Goal: Information Seeking & Learning: Learn about a topic

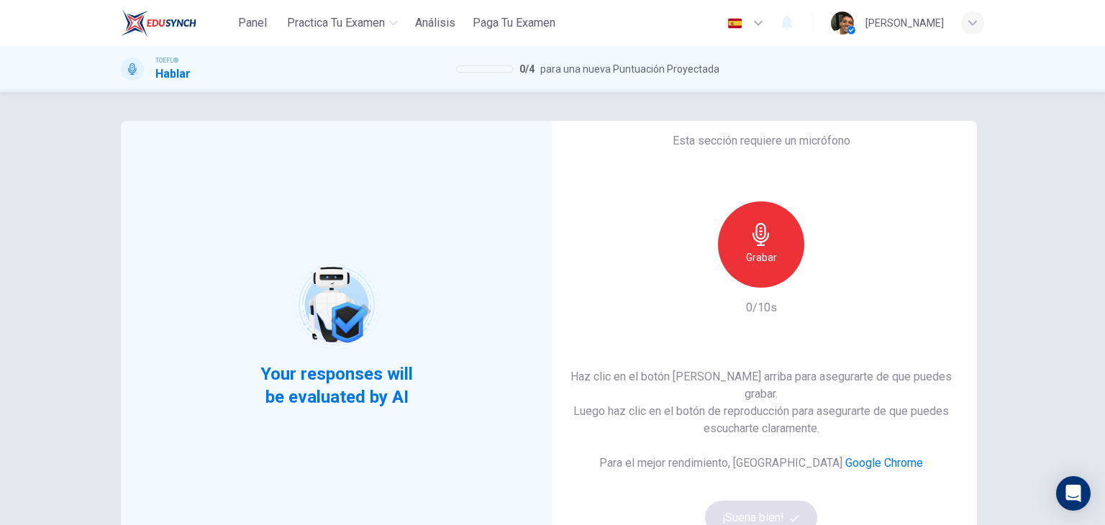
click at [761, 266] on h6 "Grabar" at bounding box center [761, 257] width 31 height 17
click at [783, 510] on button "¡Suena bien!" at bounding box center [761, 518] width 112 height 35
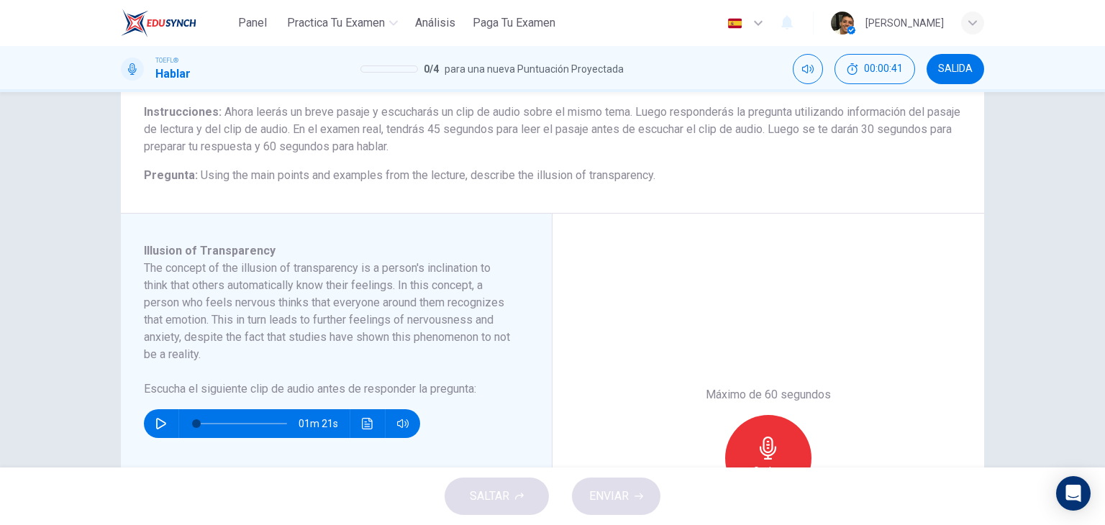
scroll to position [144, 0]
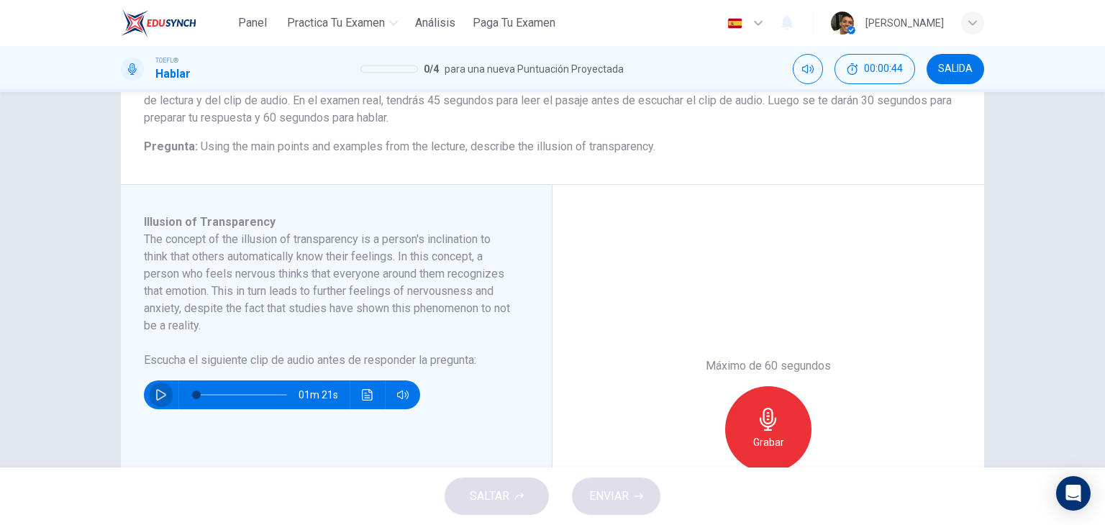
click at [151, 401] on button "button" at bounding box center [161, 395] width 23 height 29
type input "0"
click at [766, 419] on icon "button" at bounding box center [768, 419] width 17 height 23
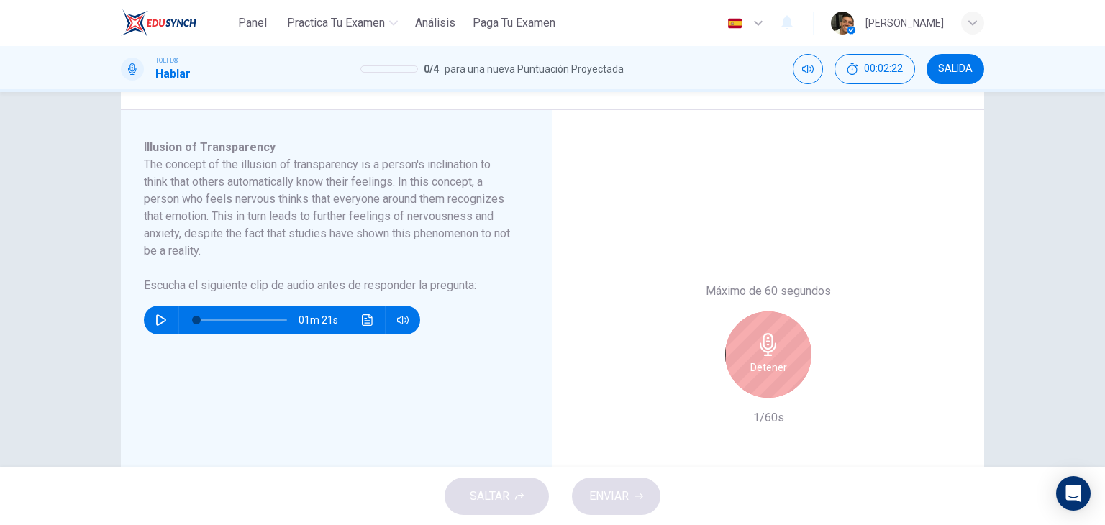
scroll to position [216, 0]
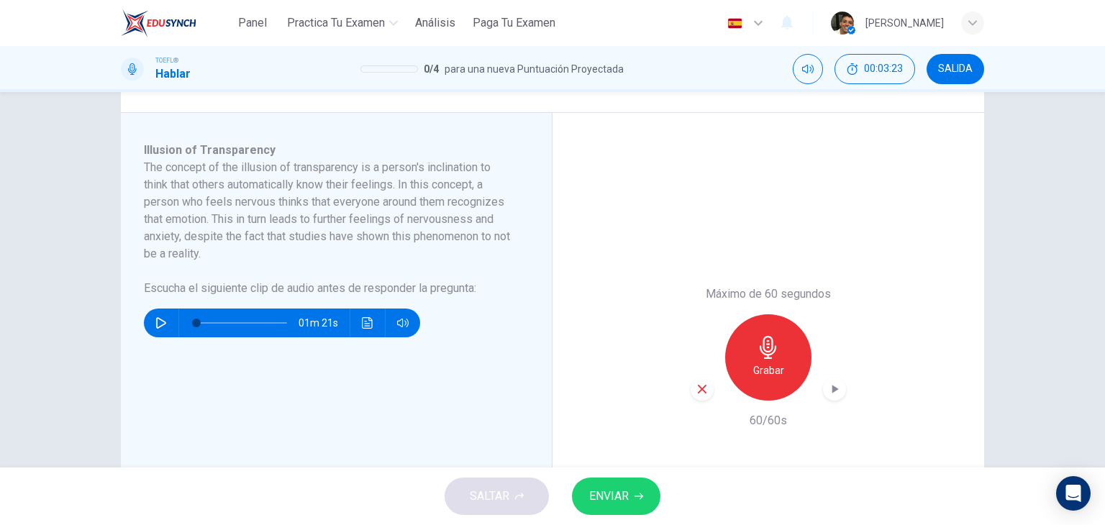
click at [635, 476] on div "SALTAR ENVIAR" at bounding box center [552, 497] width 1105 height 58
click at [633, 494] on button "ENVIAR" at bounding box center [616, 496] width 89 height 37
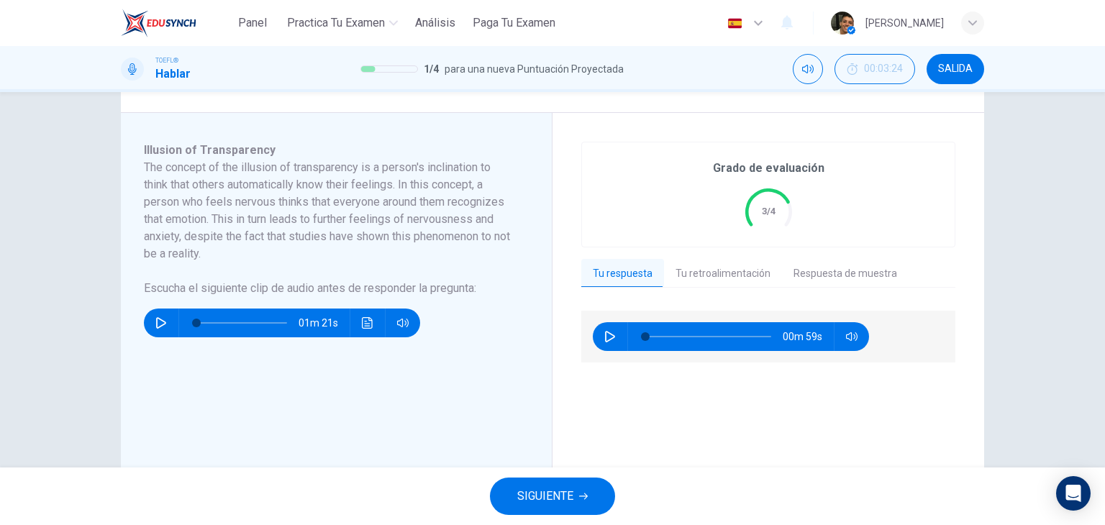
click at [728, 274] on button "Tu retroalimentación" at bounding box center [723, 274] width 118 height 30
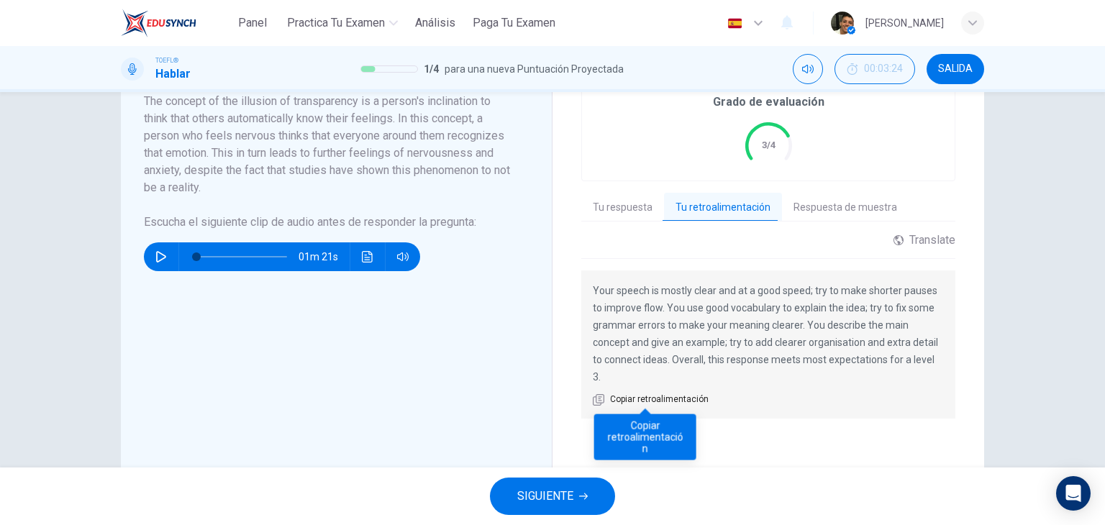
scroll to position [288, 0]
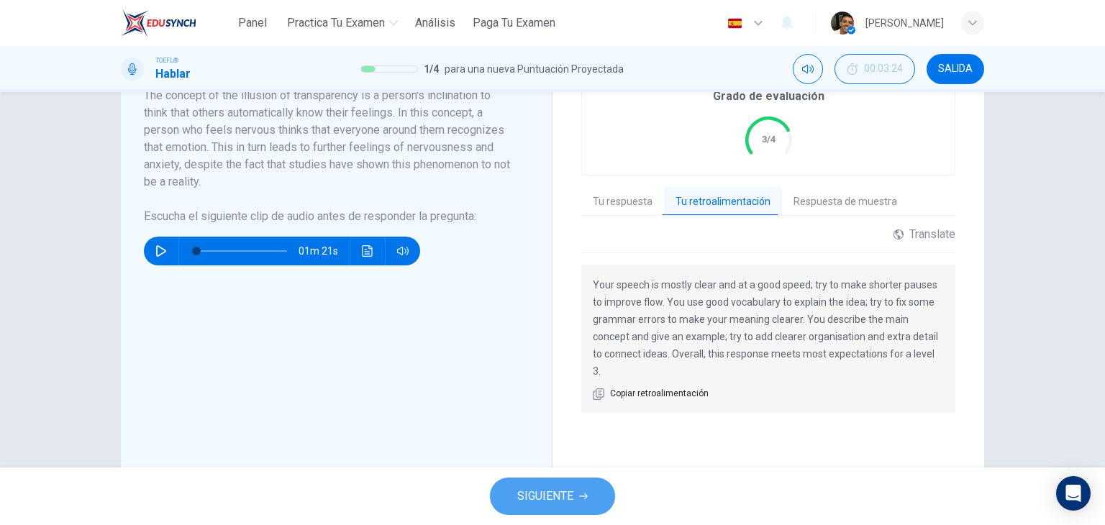
click at [563, 490] on span "SIGUIENTE" at bounding box center [545, 496] width 56 height 20
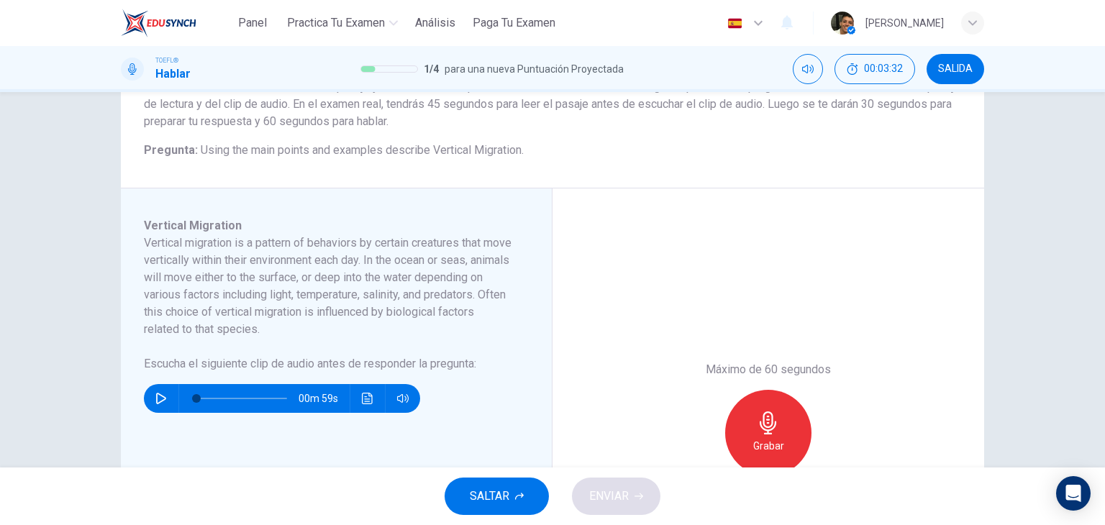
scroll to position [144, 0]
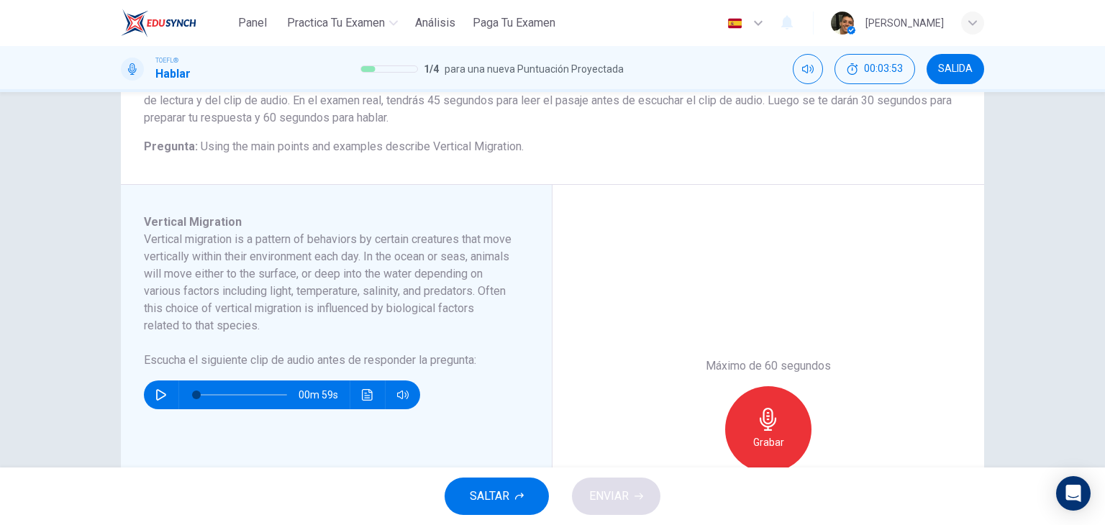
click at [157, 386] on button "button" at bounding box center [161, 395] width 23 height 29
type input "0"
click at [770, 417] on icon "button" at bounding box center [768, 419] width 23 height 23
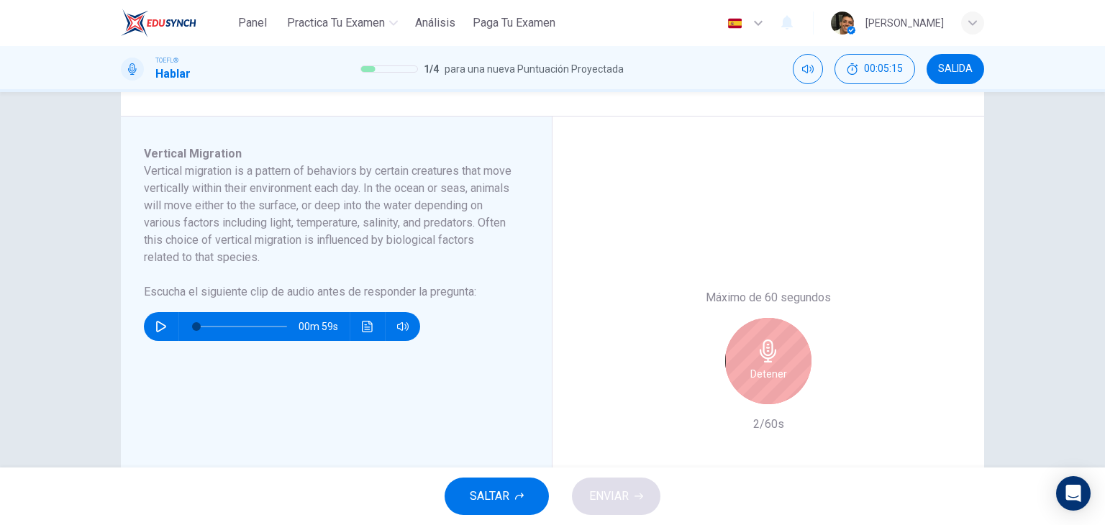
scroll to position [216, 0]
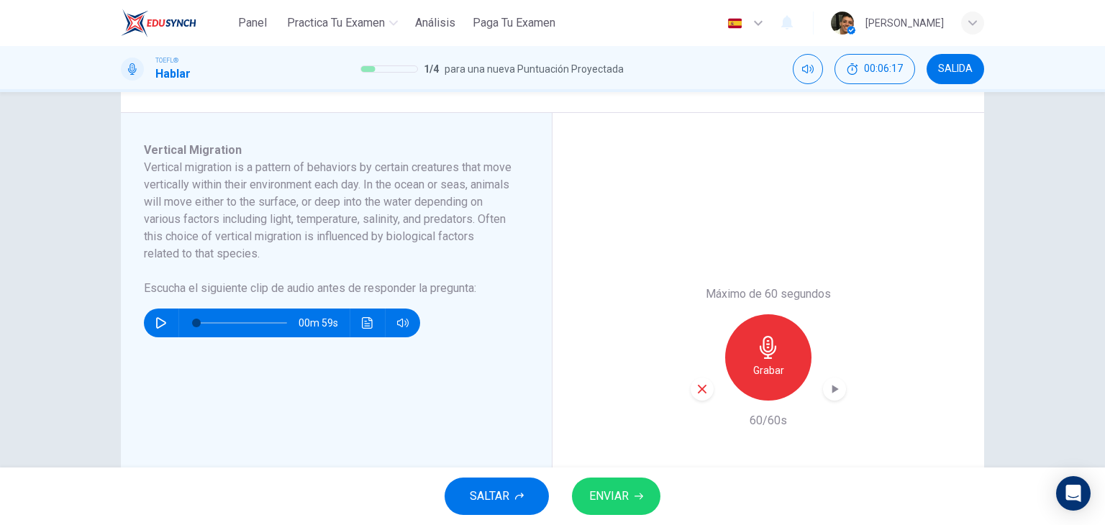
click at [632, 494] on button "ENVIAR" at bounding box center [616, 496] width 89 height 37
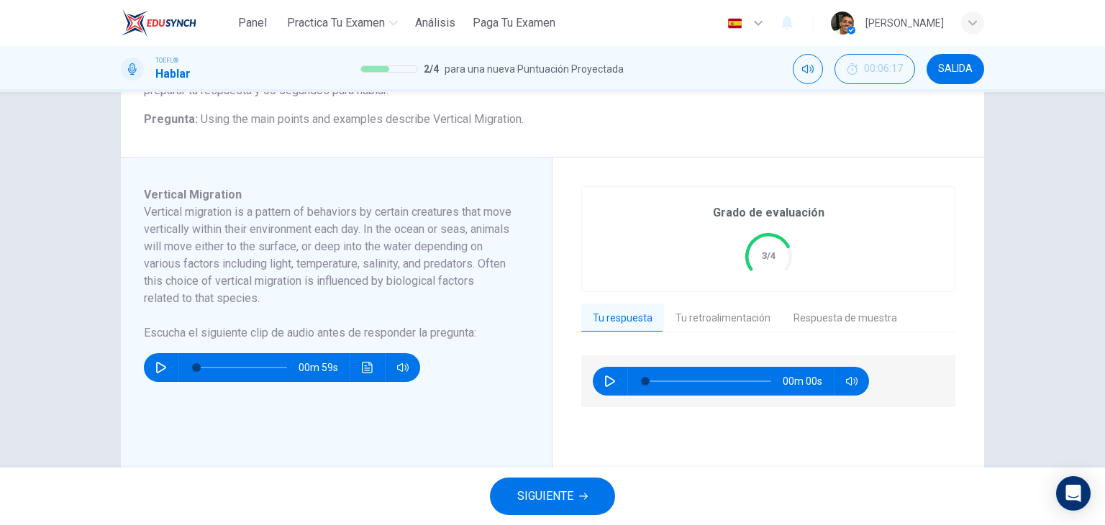
scroll to position [288, 0]
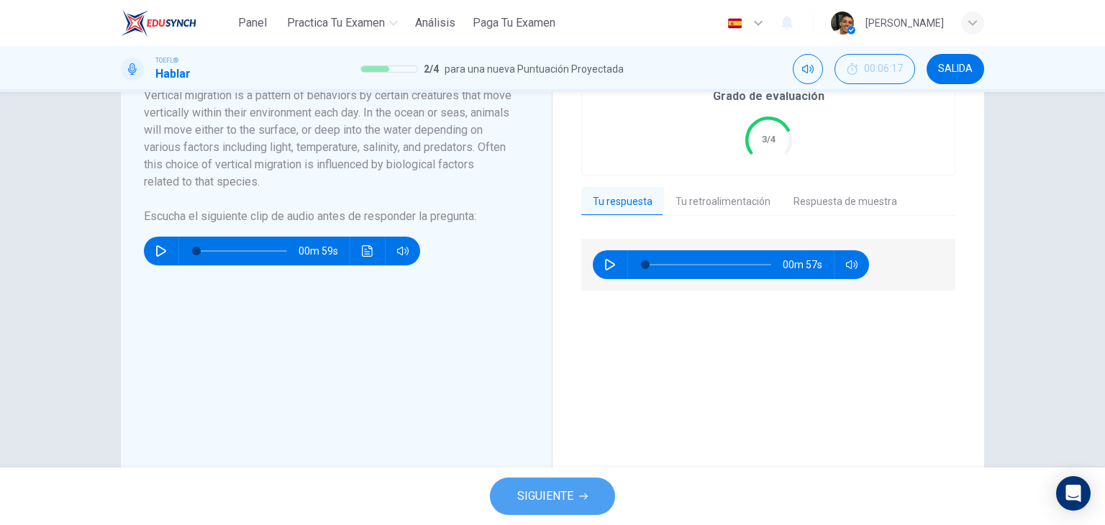
click at [576, 494] on button "SIGUIENTE" at bounding box center [552, 496] width 125 height 37
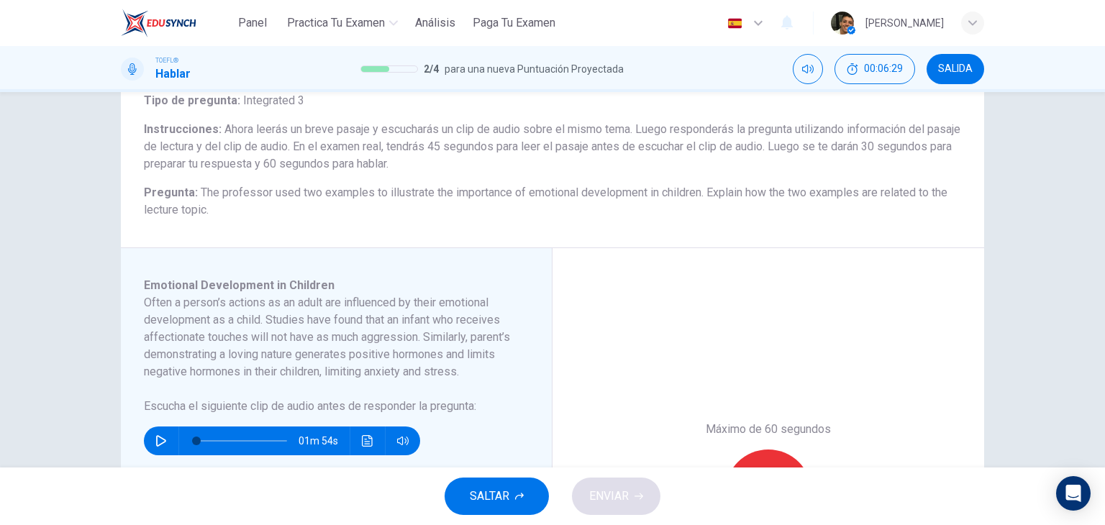
scroll to position [144, 0]
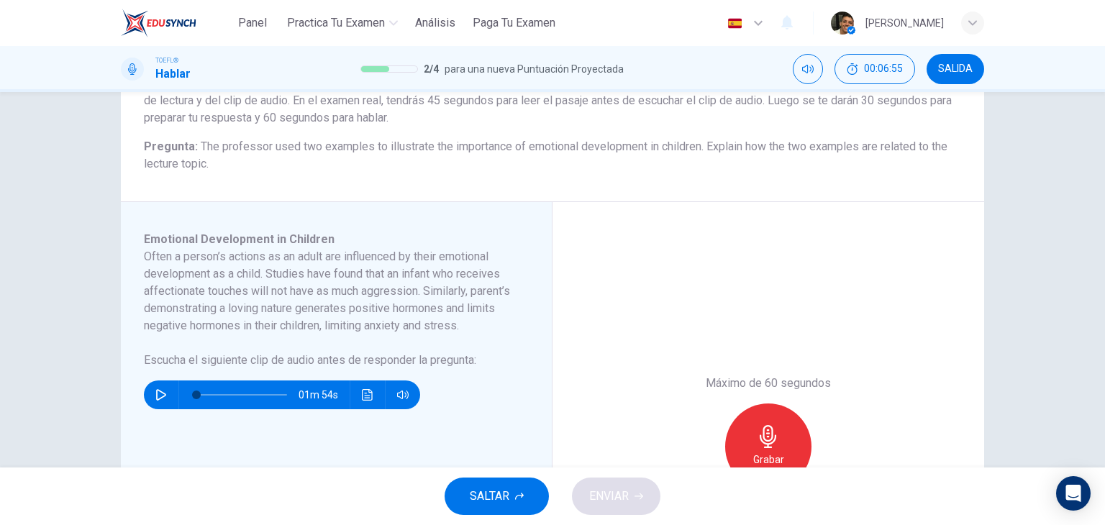
click at [166, 404] on button "button" at bounding box center [161, 395] width 23 height 29
type input "0"
click at [740, 442] on div "Grabar" at bounding box center [768, 447] width 86 height 86
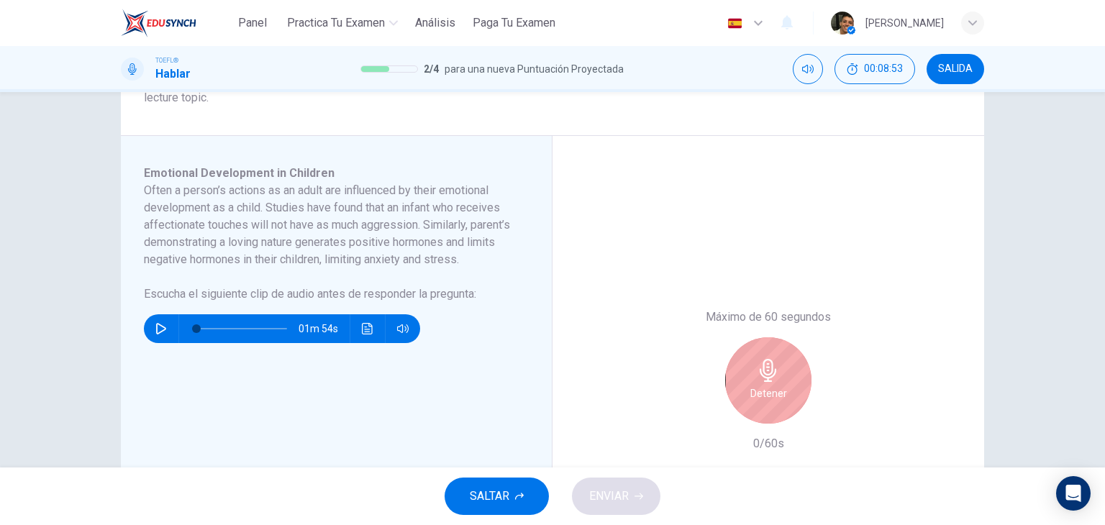
scroll to position [216, 0]
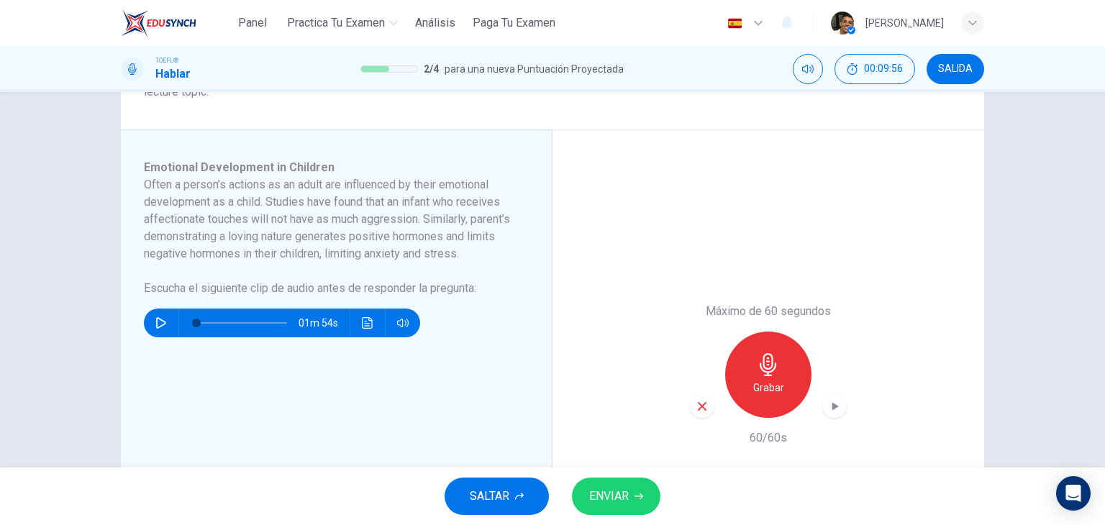
click at [612, 486] on span "ENVIAR" at bounding box center [609, 496] width 40 height 20
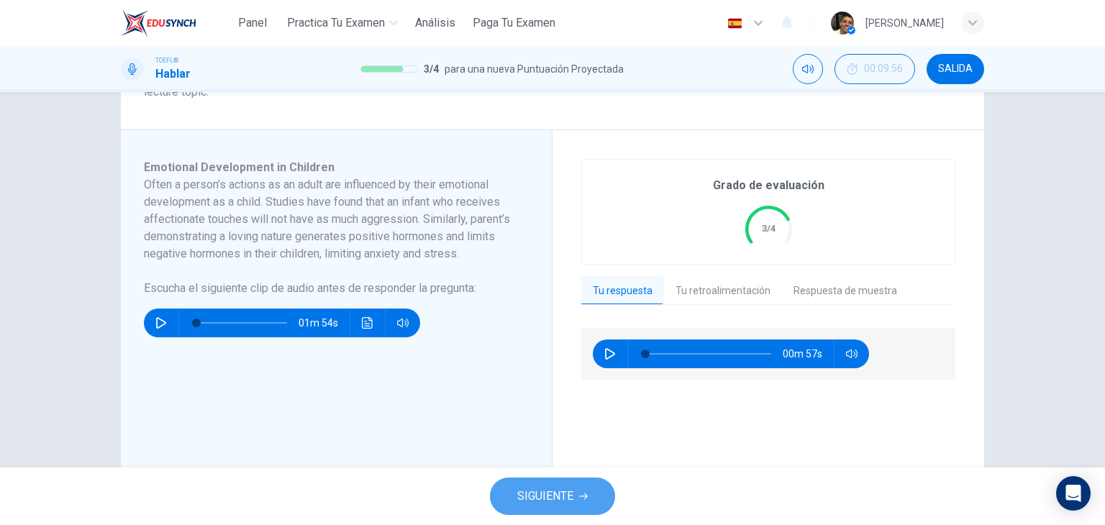
click at [548, 499] on span "SIGUIENTE" at bounding box center [545, 496] width 56 height 20
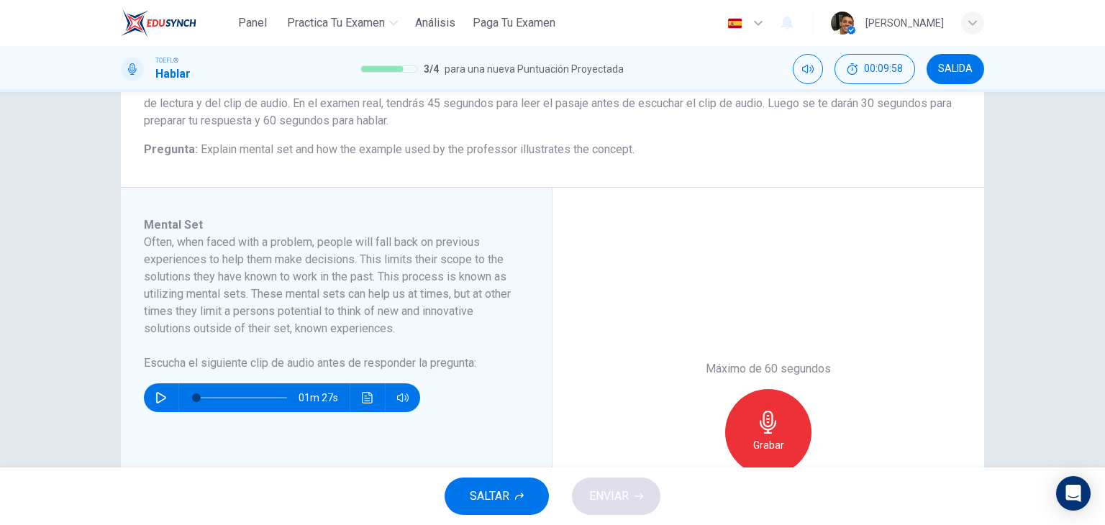
scroll to position [144, 0]
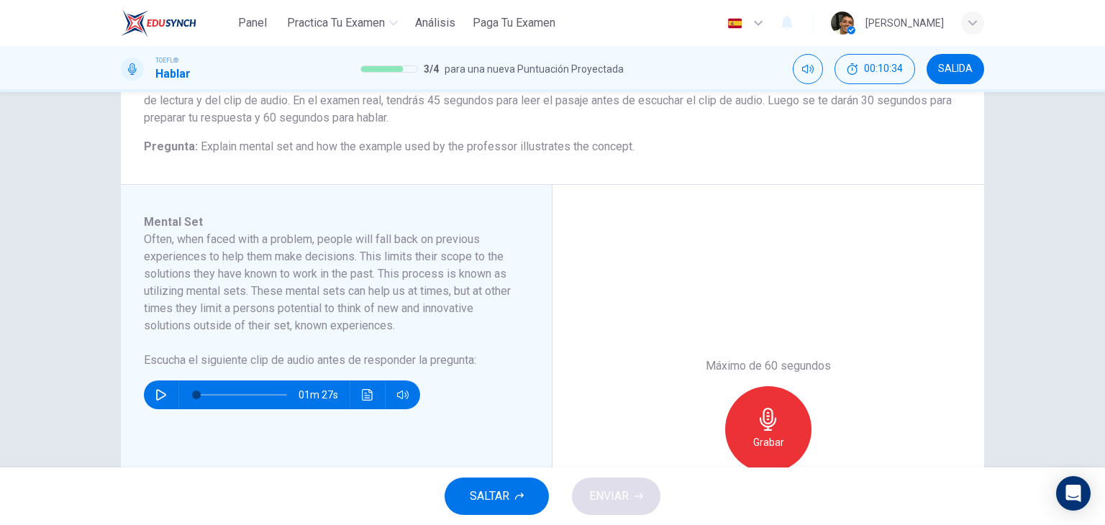
click at [158, 395] on icon "button" at bounding box center [161, 395] width 12 height 12
type input "0"
click at [764, 441] on h6 "Grabar" at bounding box center [768, 442] width 31 height 17
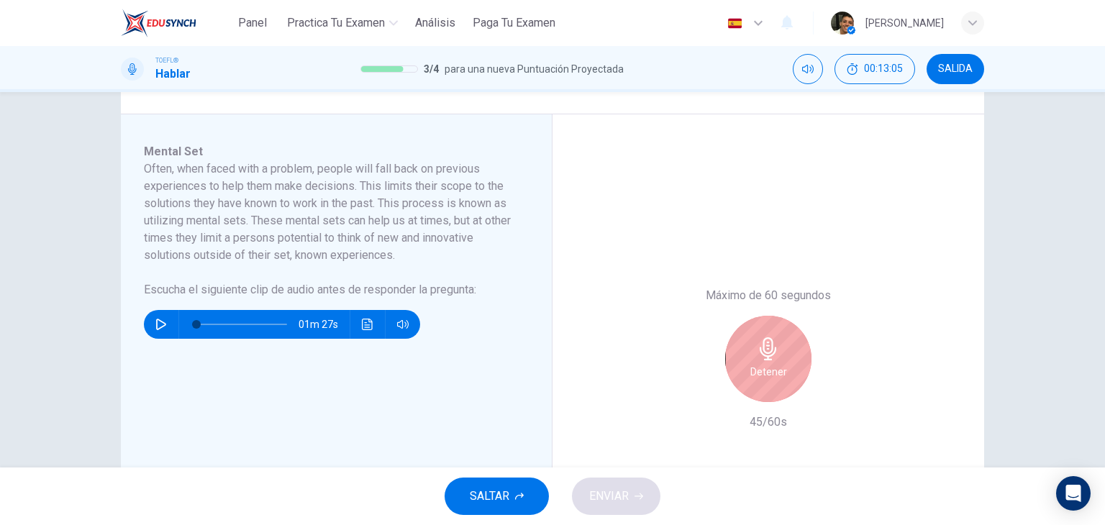
scroll to position [216, 0]
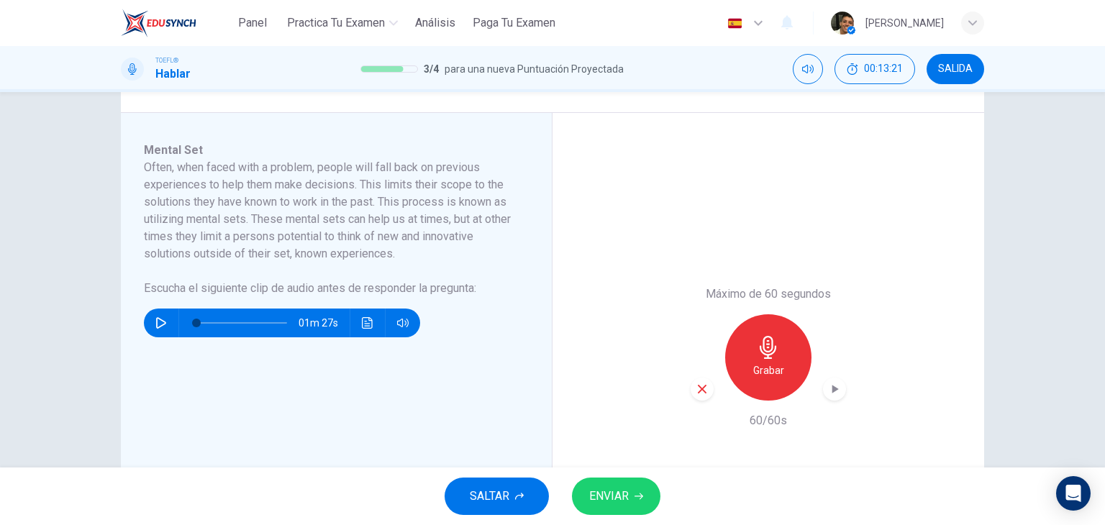
drag, startPoint x: 613, startPoint y: 470, endPoint x: 615, endPoint y: 485, distance: 15.2
click at [613, 473] on div "SALTAR ENVIAR" at bounding box center [552, 497] width 1105 height 58
click at [615, 485] on button "ENVIAR" at bounding box center [616, 496] width 89 height 37
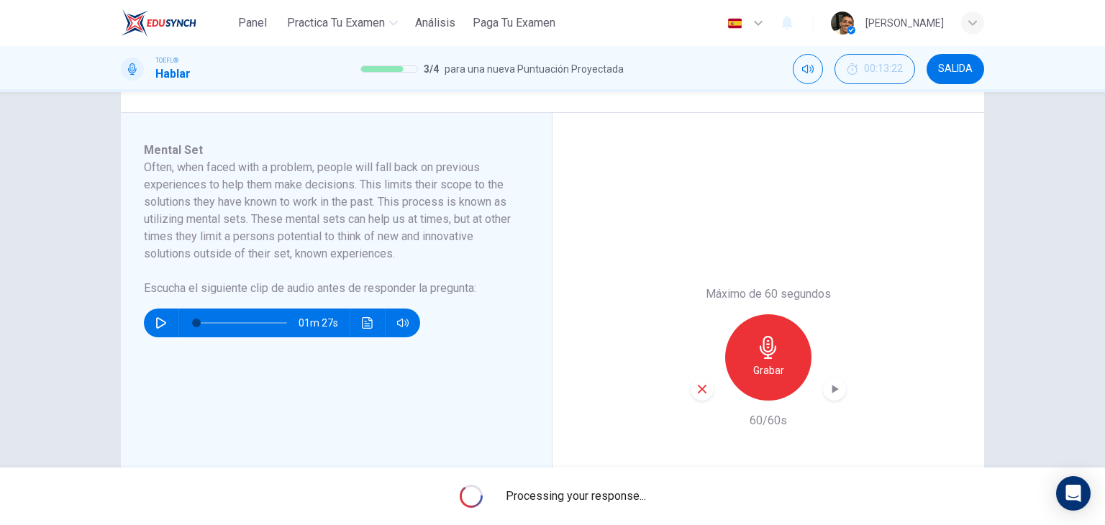
drag, startPoint x: 644, startPoint y: 502, endPoint x: 592, endPoint y: 502, distance: 51.8
click at [592, 502] on span "Processing your response..." at bounding box center [576, 496] width 140 height 17
drag, startPoint x: 633, startPoint y: 497, endPoint x: 561, endPoint y: 493, distance: 71.4
click at [561, 493] on span "Processing your response..." at bounding box center [576, 496] width 140 height 17
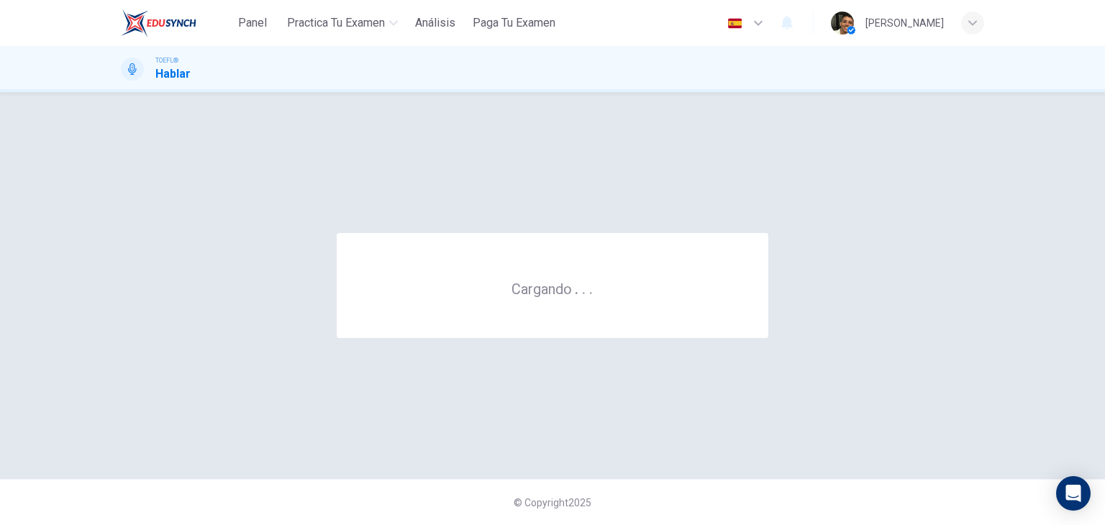
scroll to position [0, 0]
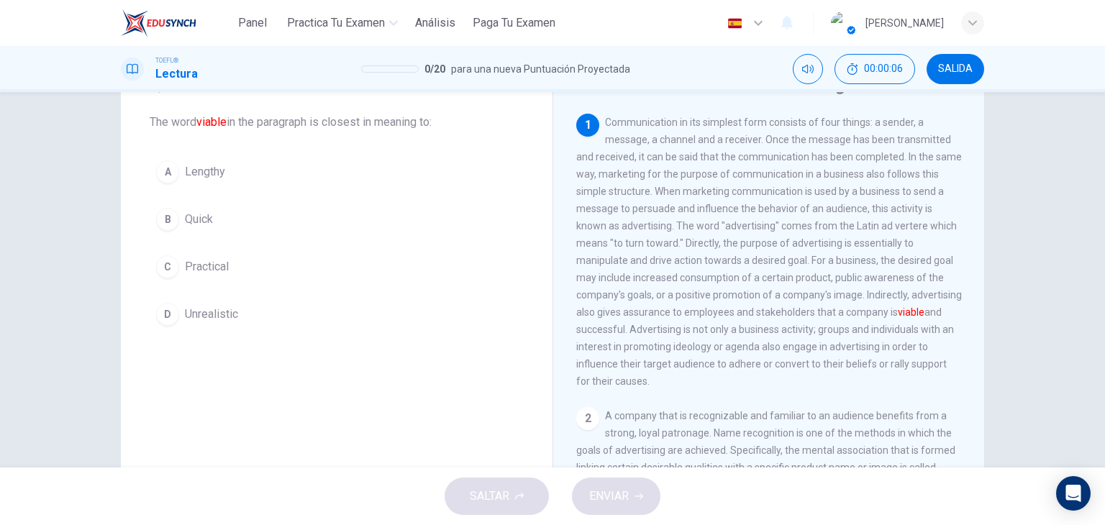
scroll to position [72, 0]
click at [213, 266] on span "Practical" at bounding box center [207, 265] width 44 height 17
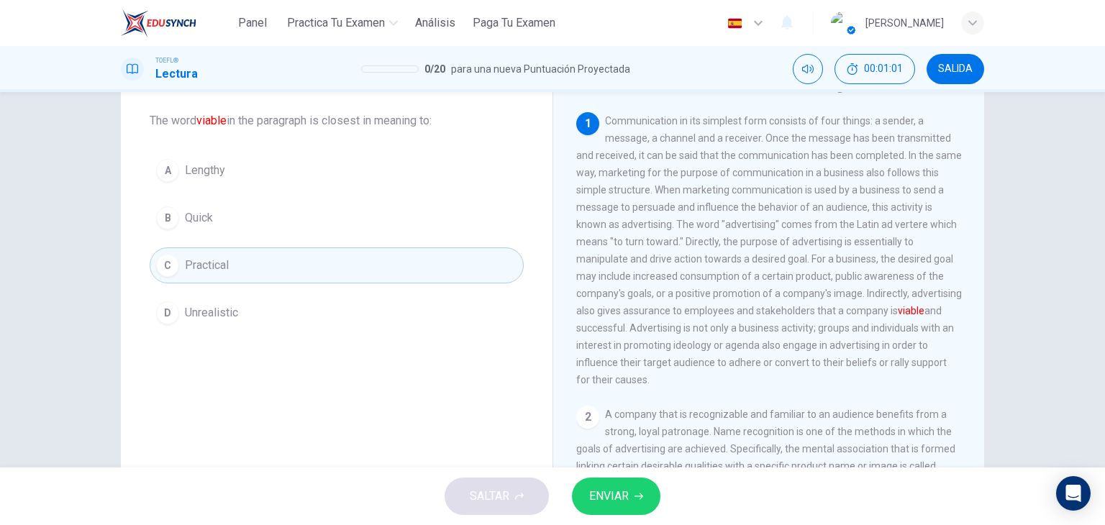
click at [607, 488] on span "ENVIAR" at bounding box center [609, 496] width 40 height 20
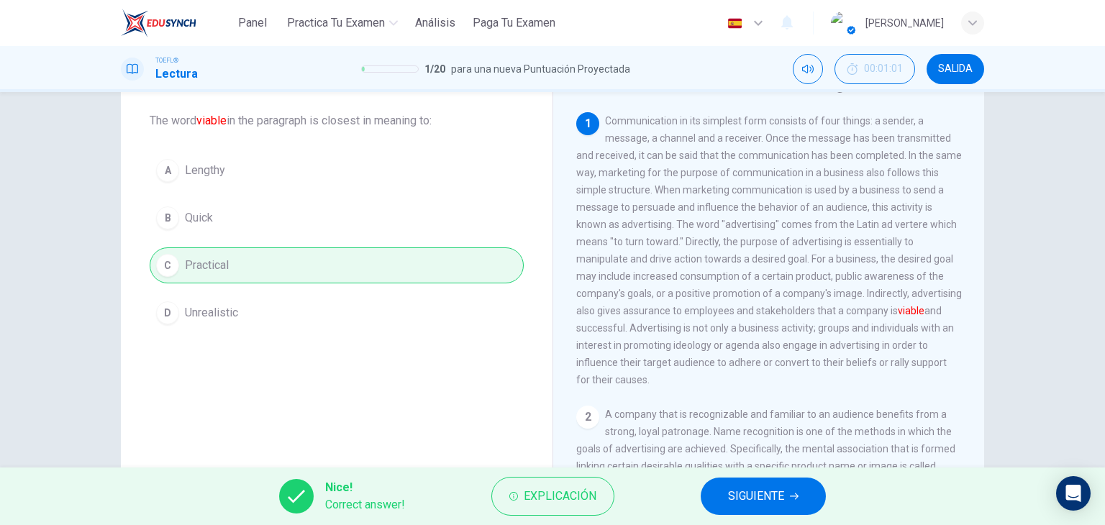
click at [728, 493] on span "SIGUIENTE" at bounding box center [756, 496] width 56 height 20
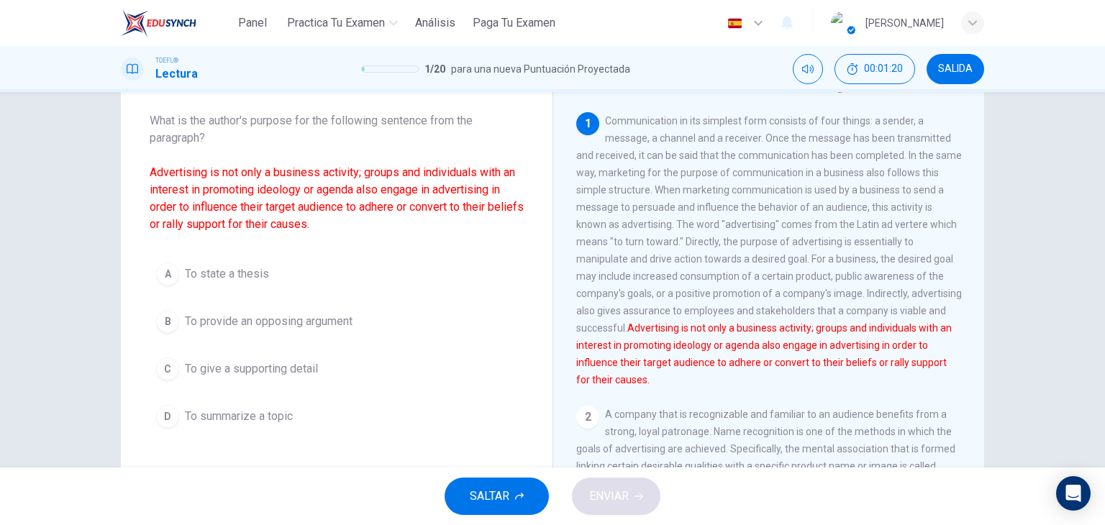
click at [294, 372] on span "To give a supporting detail" at bounding box center [251, 369] width 133 height 17
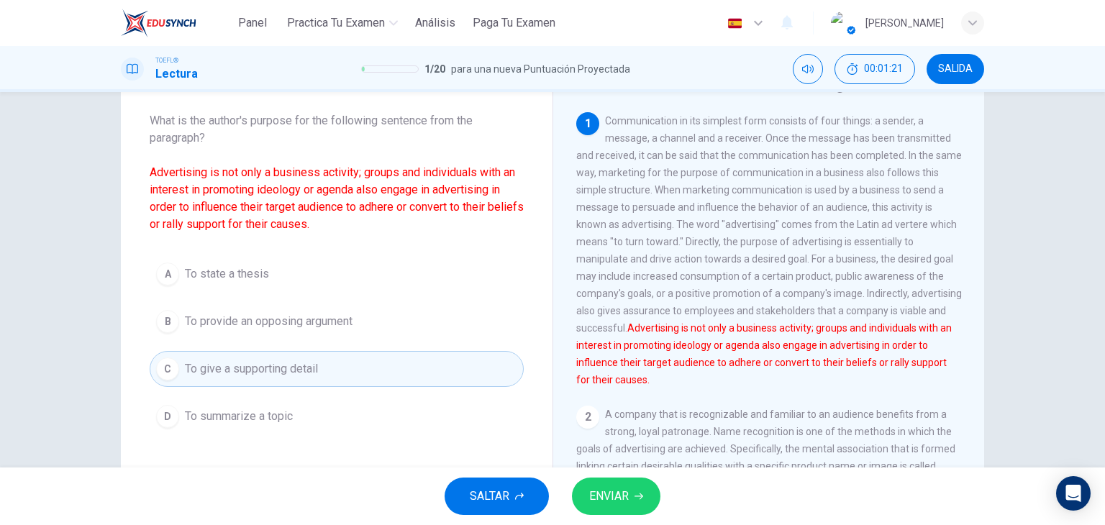
click at [603, 497] on span "ENVIAR" at bounding box center [609, 496] width 40 height 20
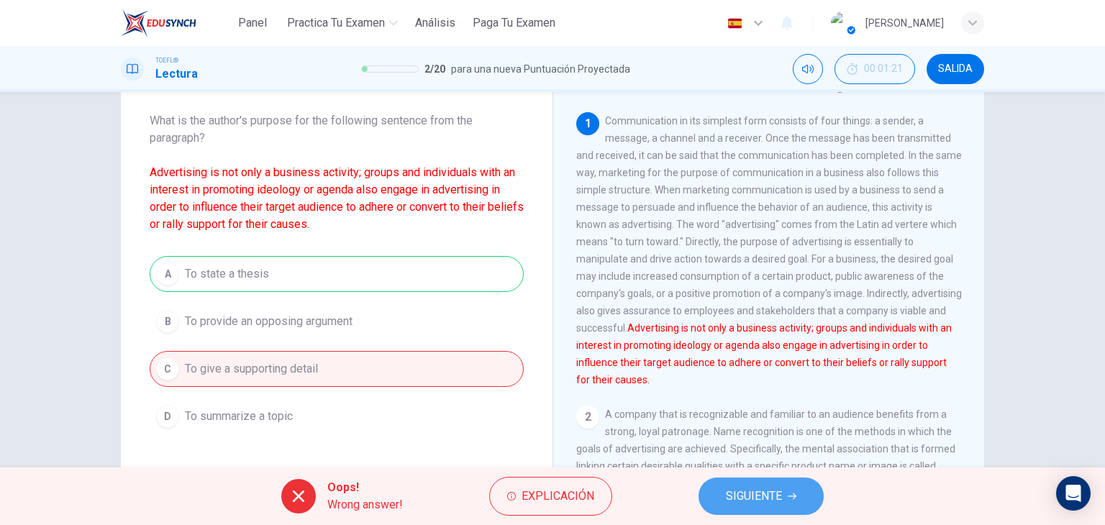
click at [734, 489] on span "SIGUIENTE" at bounding box center [754, 496] width 56 height 20
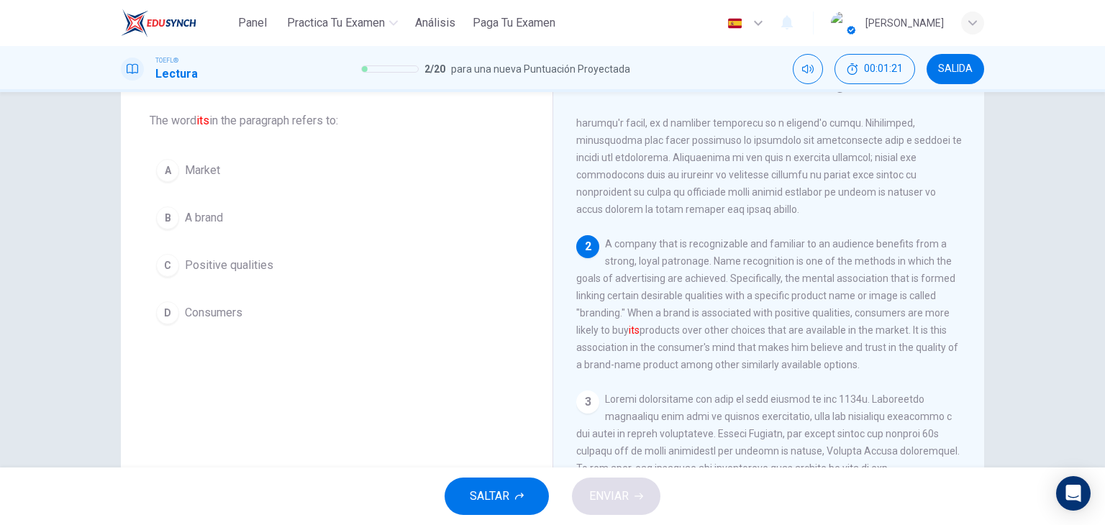
scroll to position [176, 0]
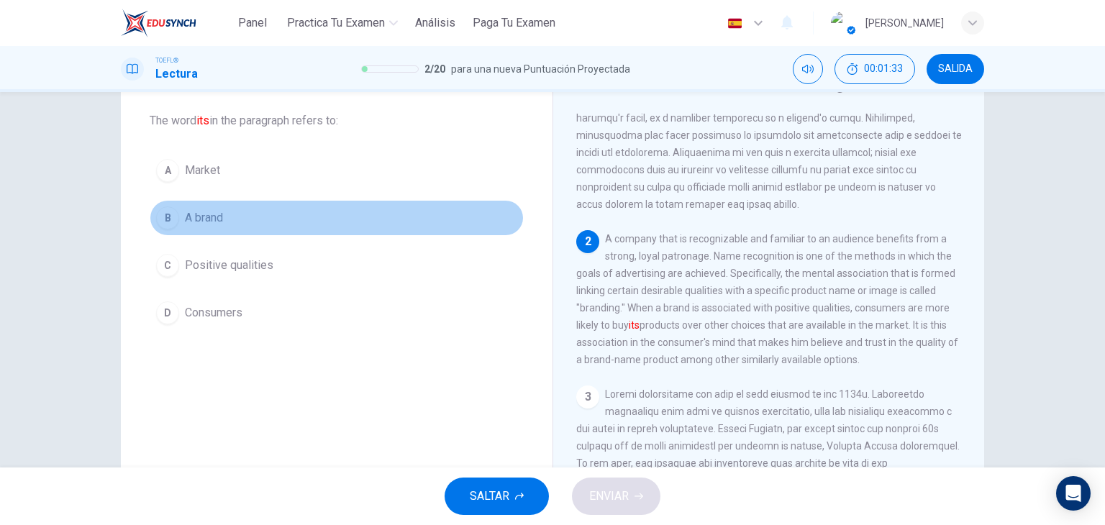
click at [201, 222] on span "A brand" at bounding box center [204, 217] width 38 height 17
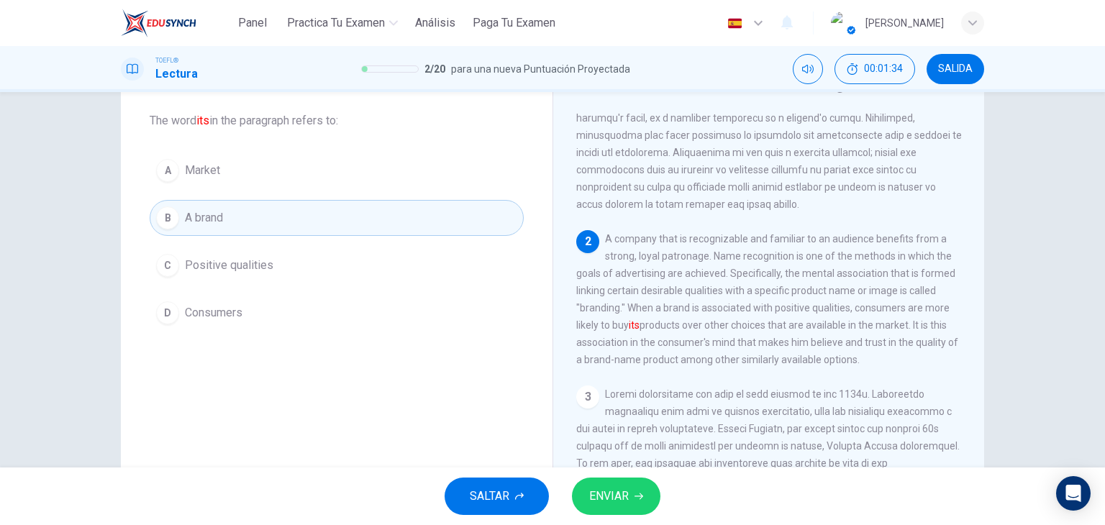
click at [622, 481] on button "ENVIAR" at bounding box center [616, 496] width 89 height 37
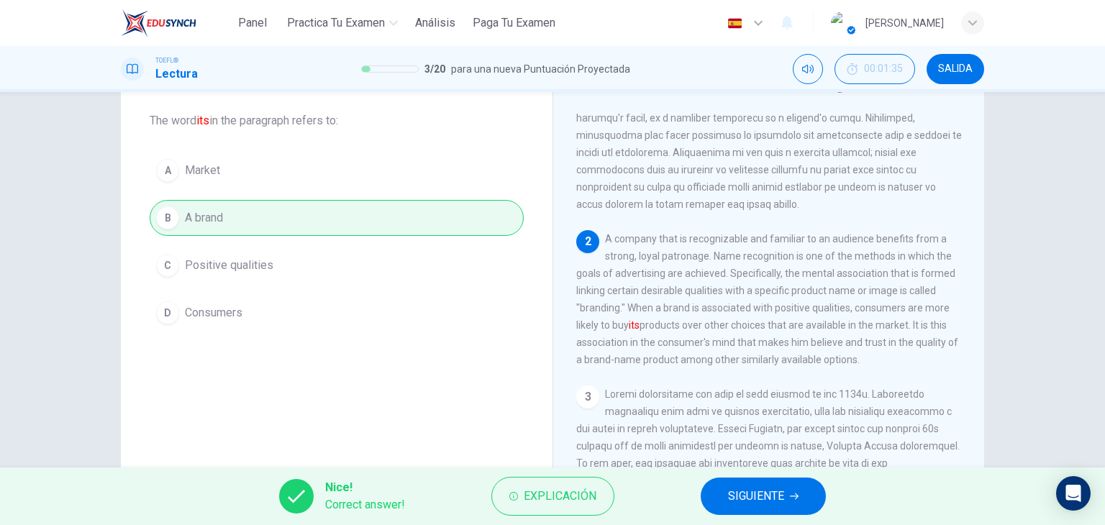
click at [709, 491] on button "SIGUIENTE" at bounding box center [763, 496] width 125 height 37
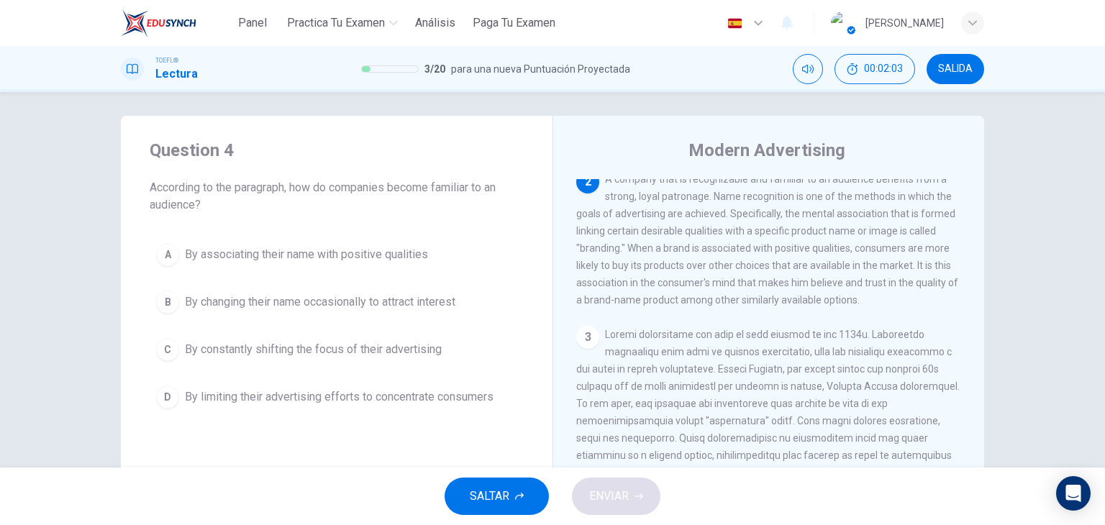
scroll to position [0, 0]
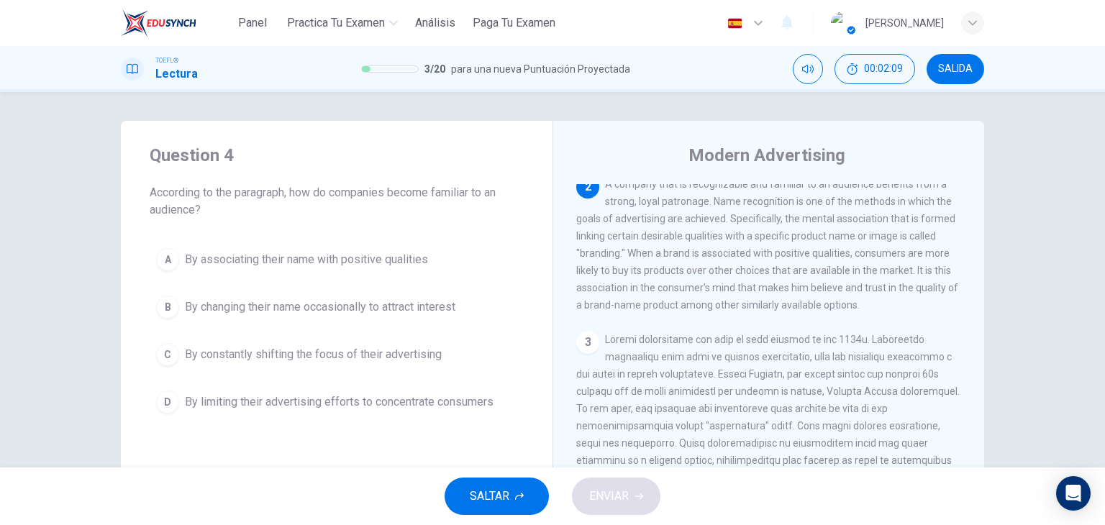
click at [394, 266] on span "By associating their name with positive qualities" at bounding box center [306, 259] width 243 height 17
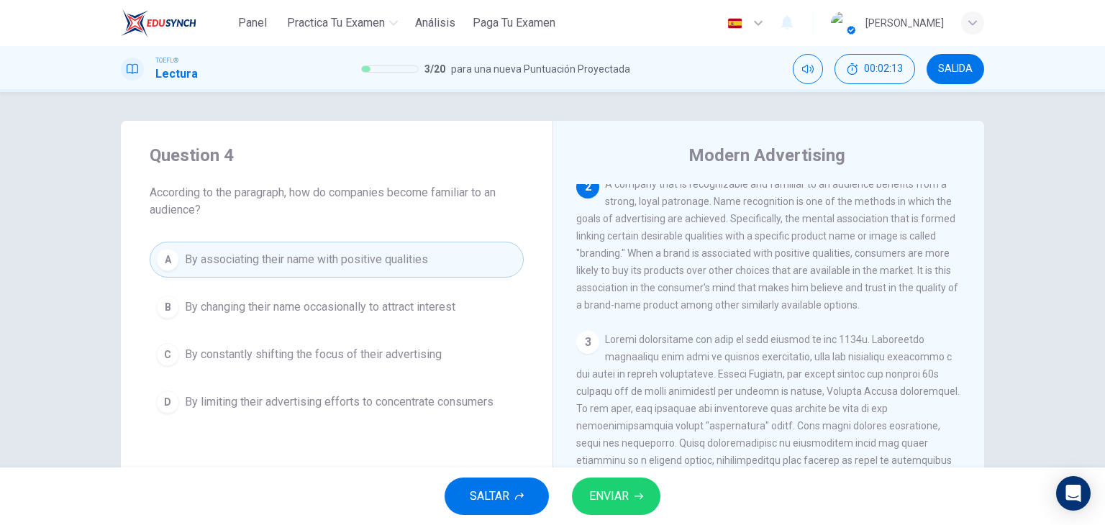
click at [622, 507] on button "ENVIAR" at bounding box center [616, 496] width 89 height 37
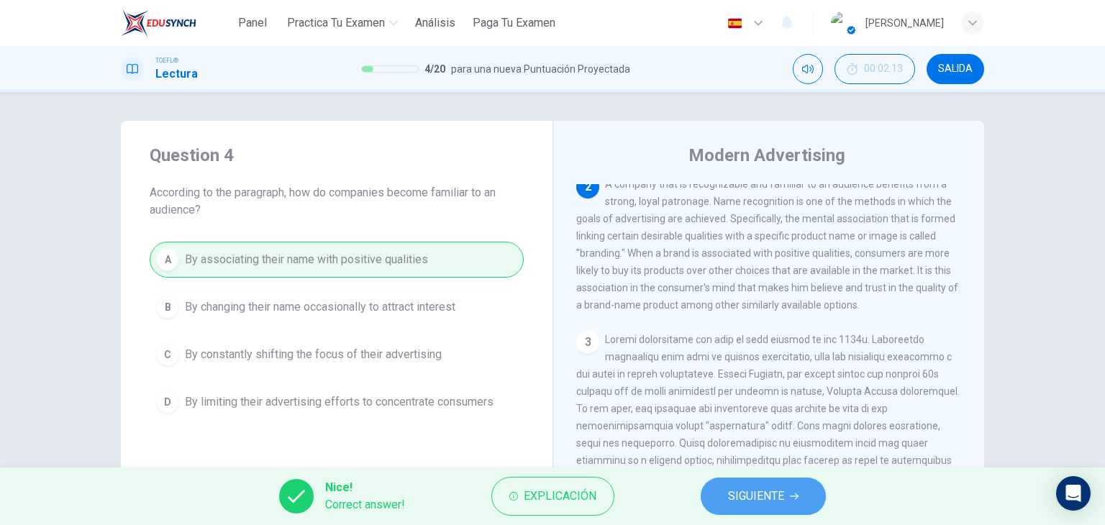
click at [745, 504] on span "SIGUIENTE" at bounding box center [756, 496] width 56 height 20
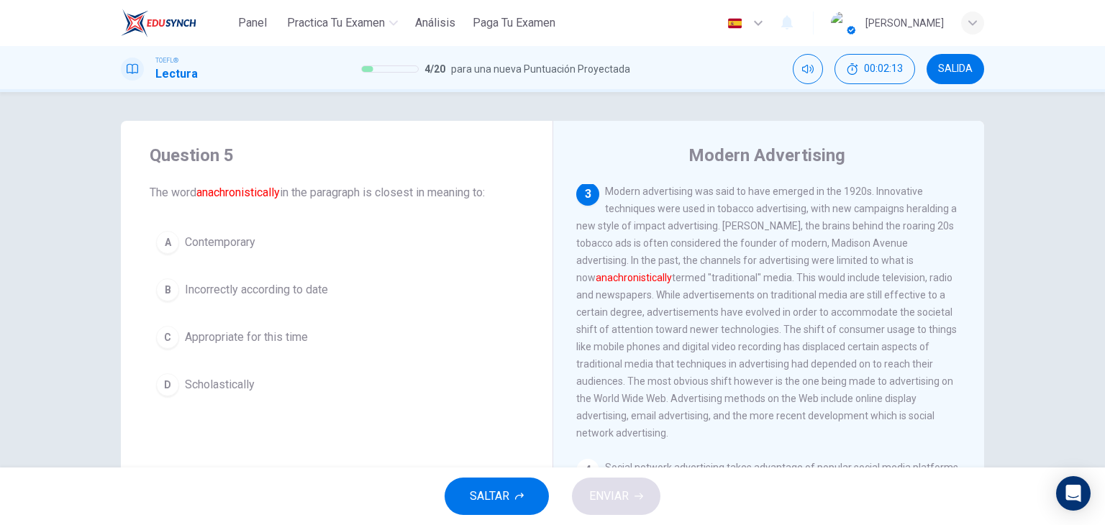
scroll to position [461, 0]
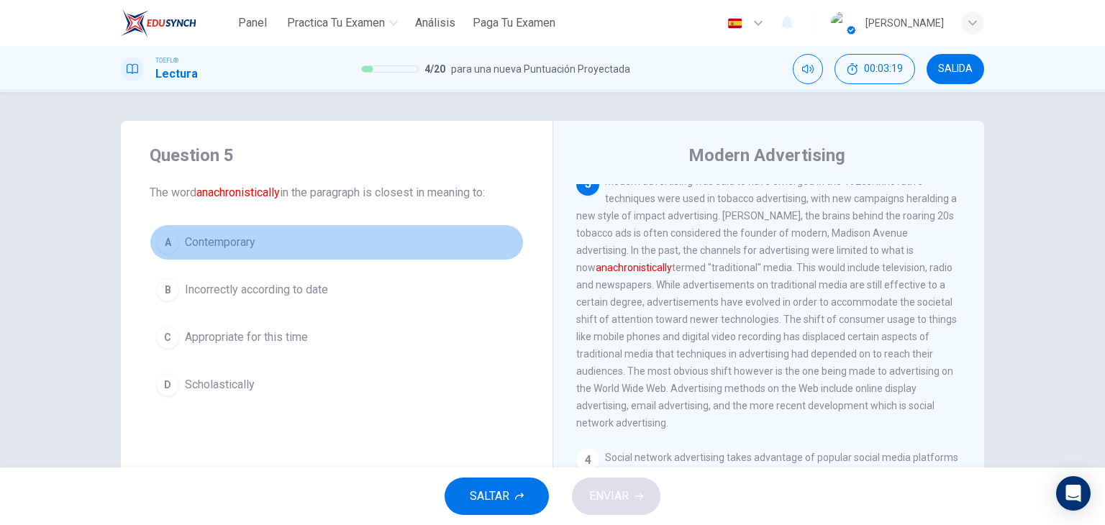
click at [222, 237] on span "Contemporary" at bounding box center [220, 242] width 71 height 17
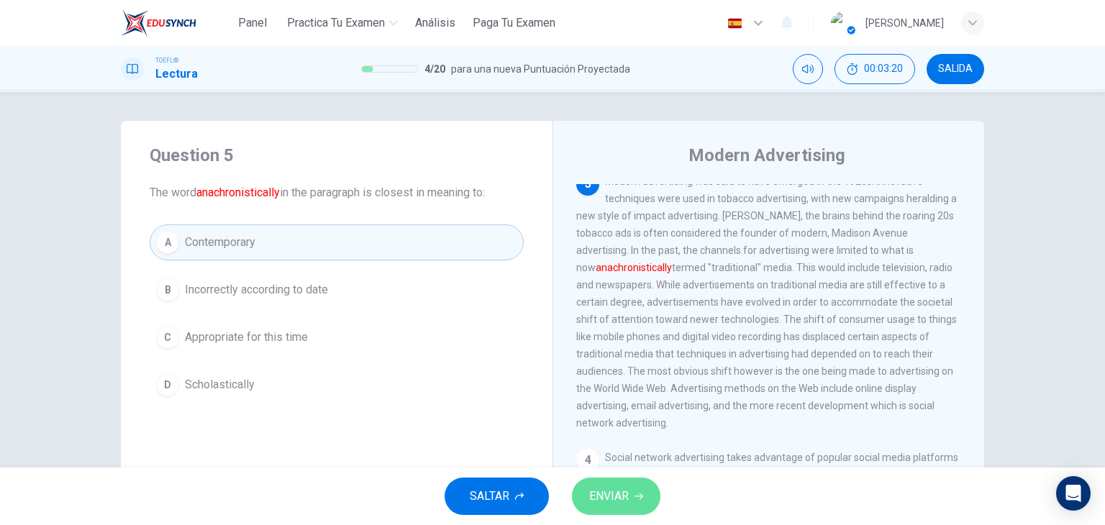
click at [589, 504] on span "ENVIAR" at bounding box center [609, 496] width 40 height 20
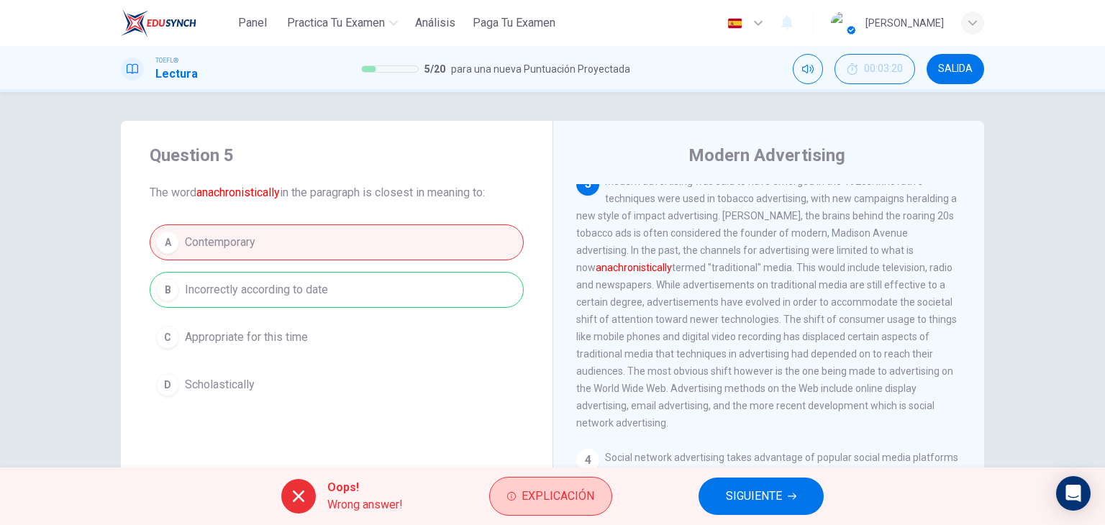
click at [541, 507] on button "Explicación" at bounding box center [550, 496] width 123 height 39
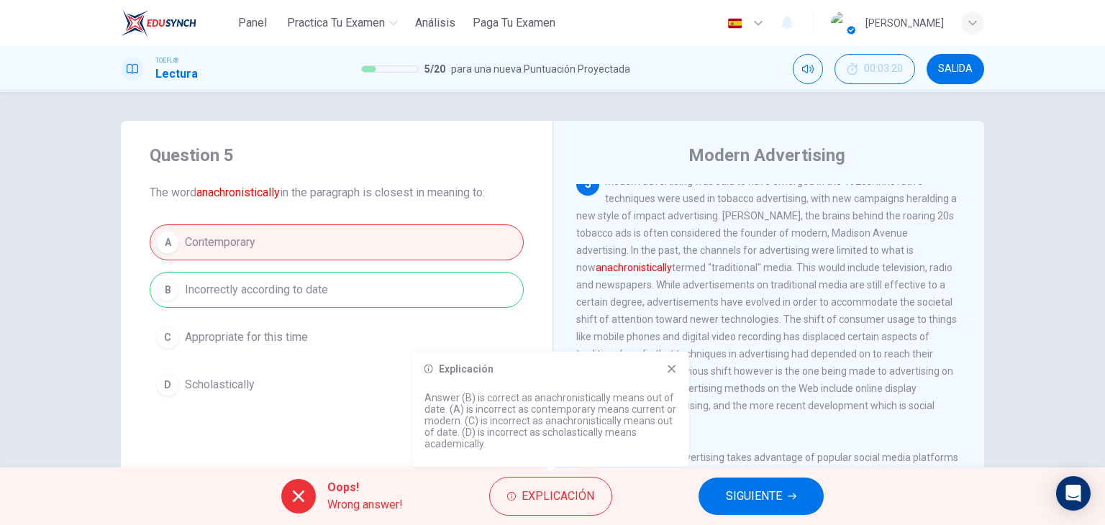
click at [730, 484] on button "SIGUIENTE" at bounding box center [761, 496] width 125 height 37
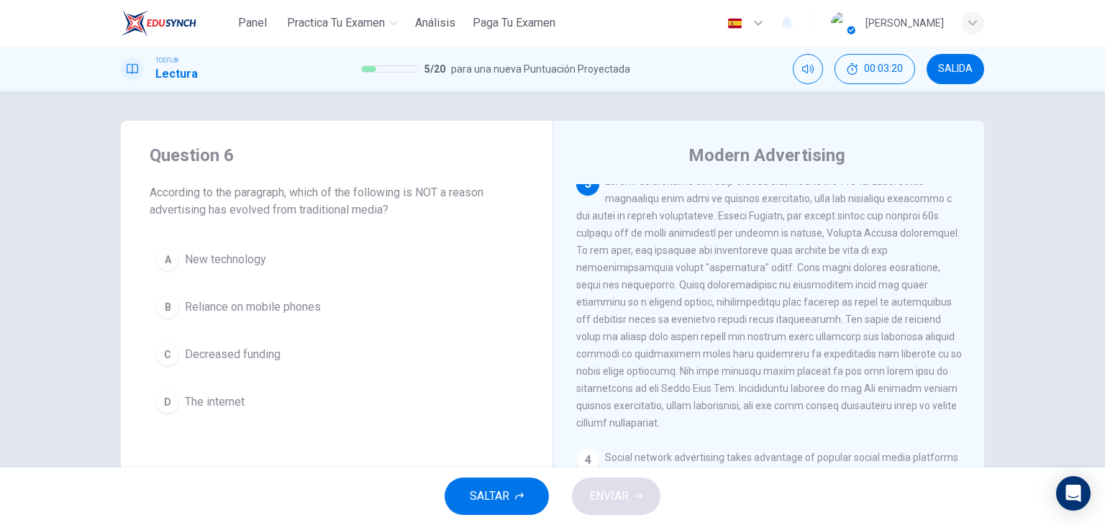
scroll to position [463, 0]
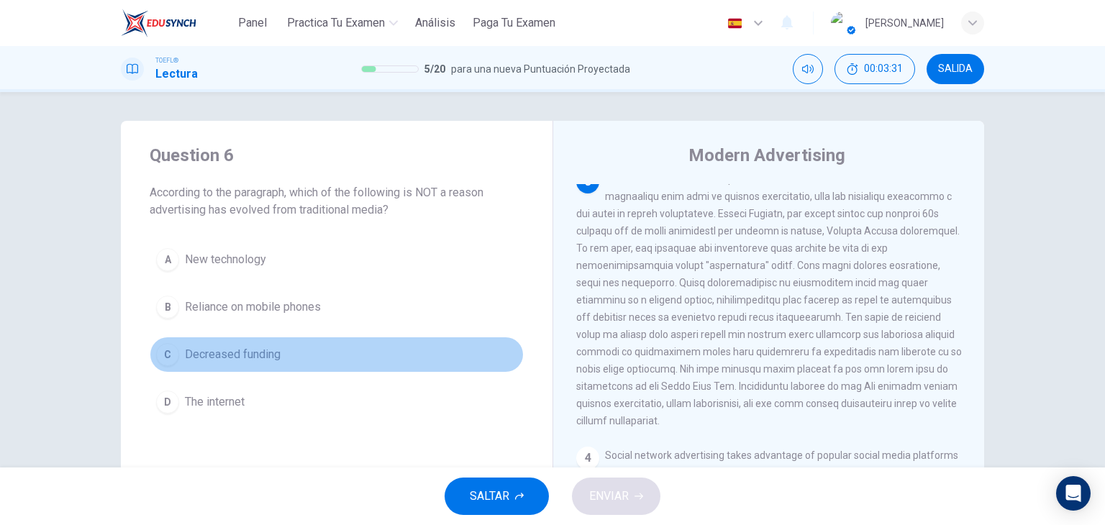
click at [246, 348] on span "Decreased funding" at bounding box center [233, 354] width 96 height 17
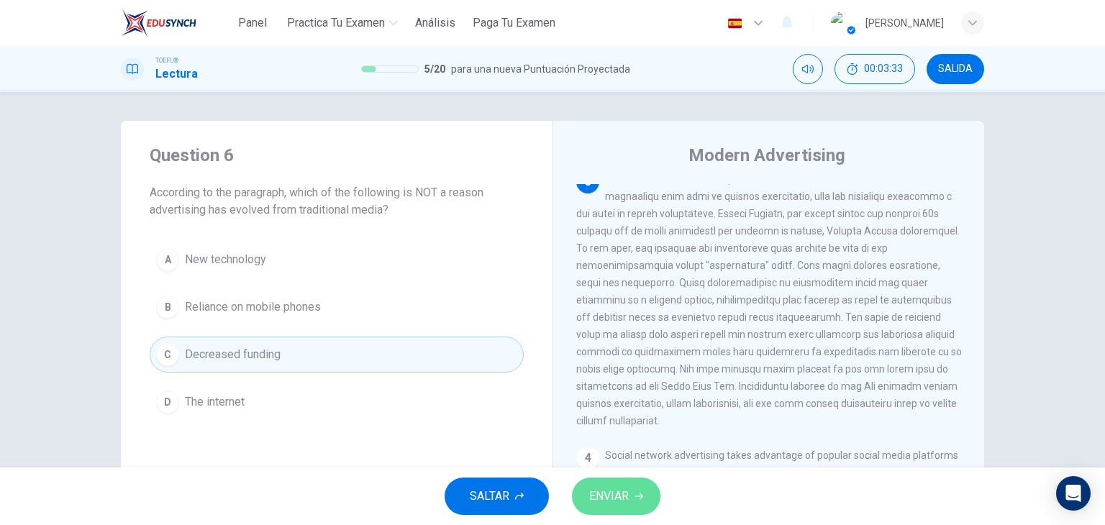
click at [620, 499] on span "ENVIAR" at bounding box center [609, 496] width 40 height 20
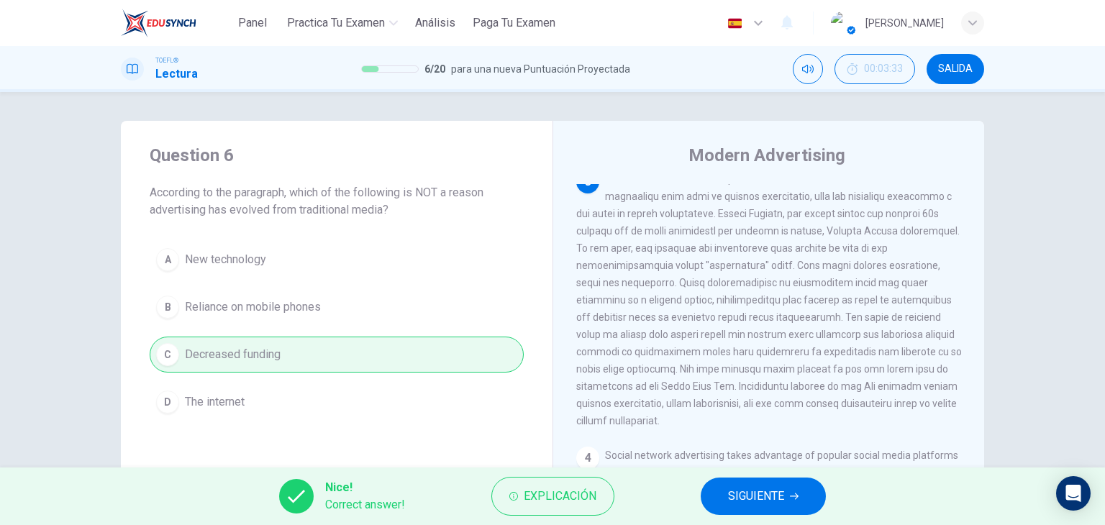
click at [745, 502] on span "SIGUIENTE" at bounding box center [756, 496] width 56 height 20
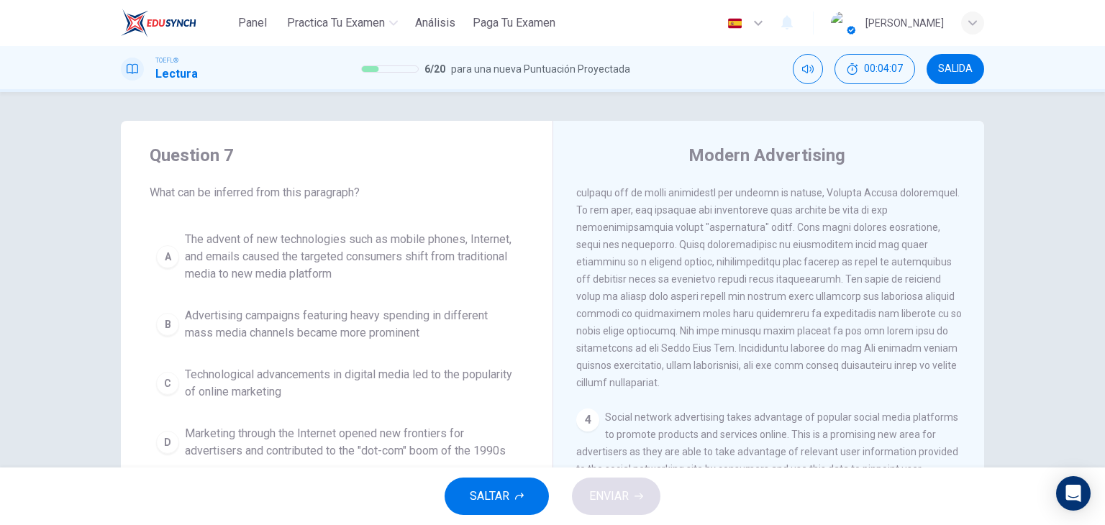
scroll to position [504, 0]
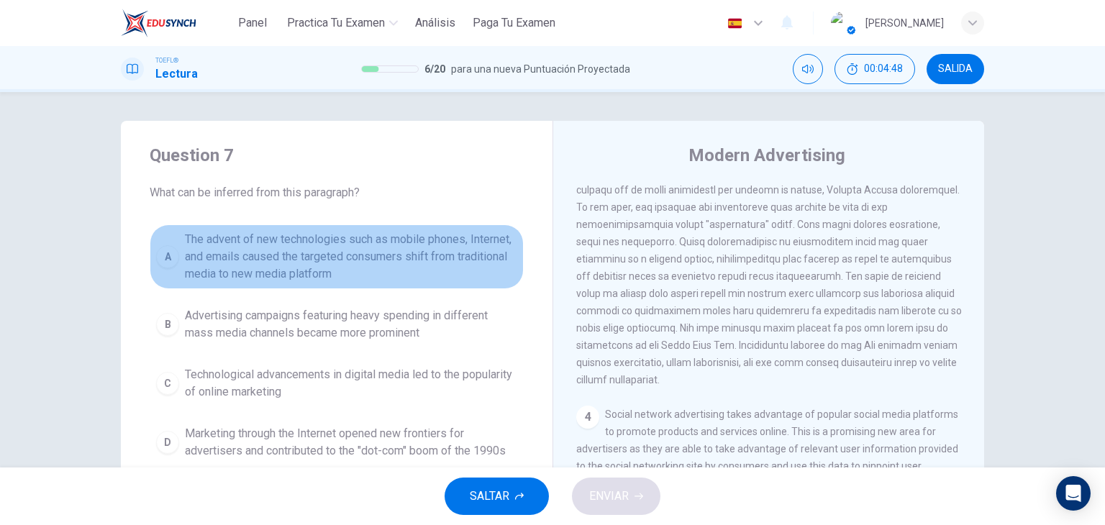
click at [331, 261] on span "The advent of new technologies such as mobile phones, Internet, and emails caus…" at bounding box center [351, 257] width 332 height 52
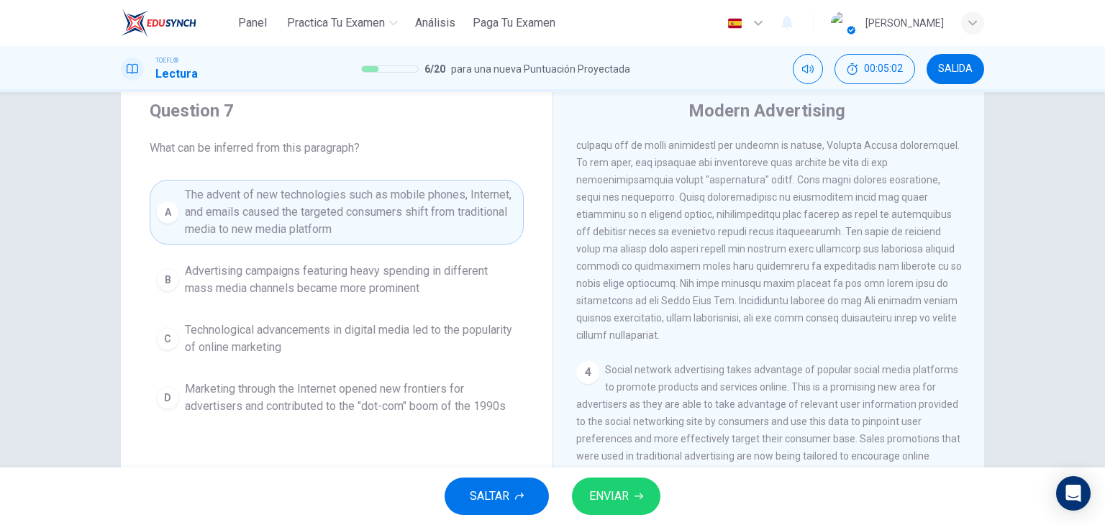
scroll to position [0, 0]
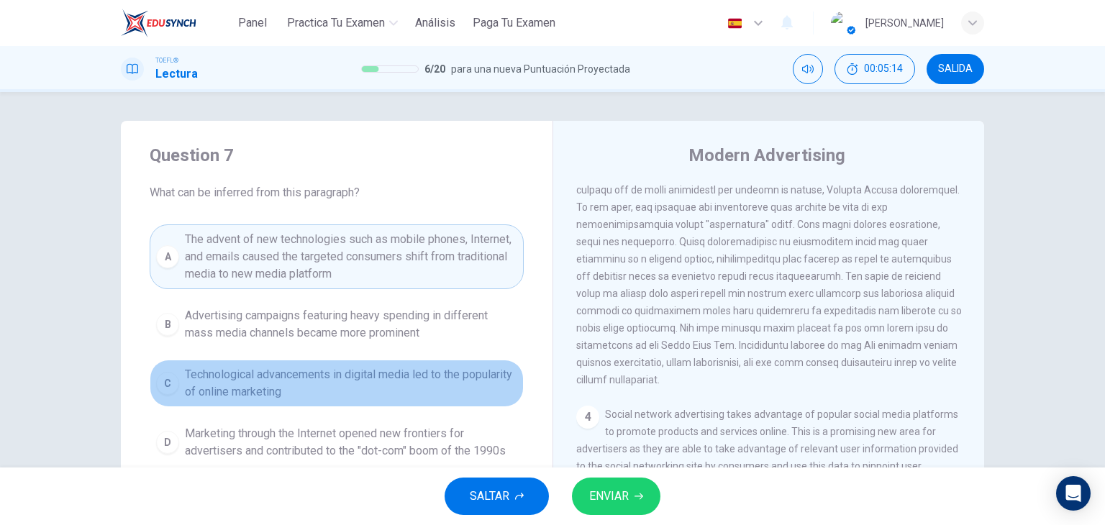
click at [417, 378] on span "Technological advancements in digital media led to the popularity of online mar…" at bounding box center [351, 383] width 332 height 35
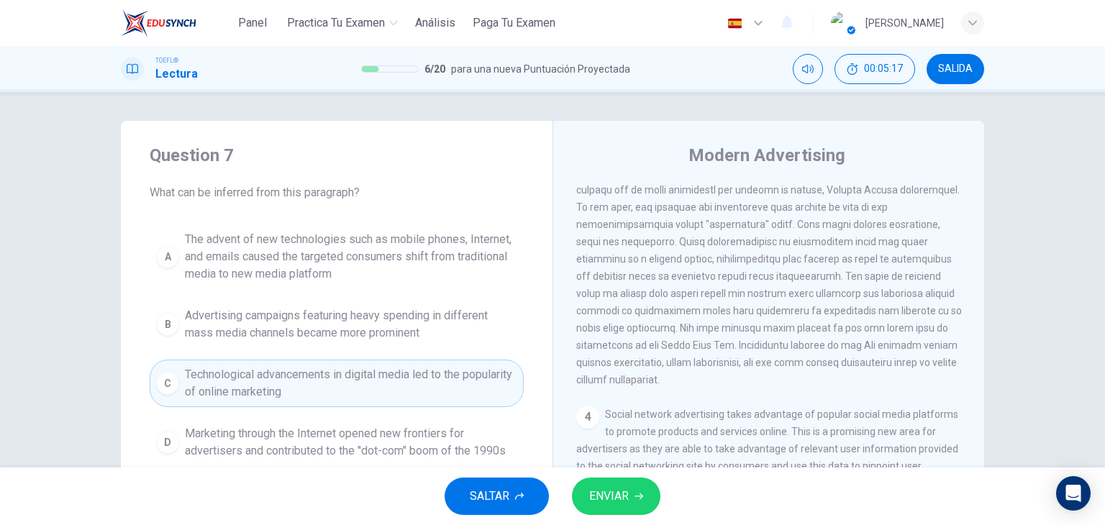
click at [631, 489] on button "ENVIAR" at bounding box center [616, 496] width 89 height 37
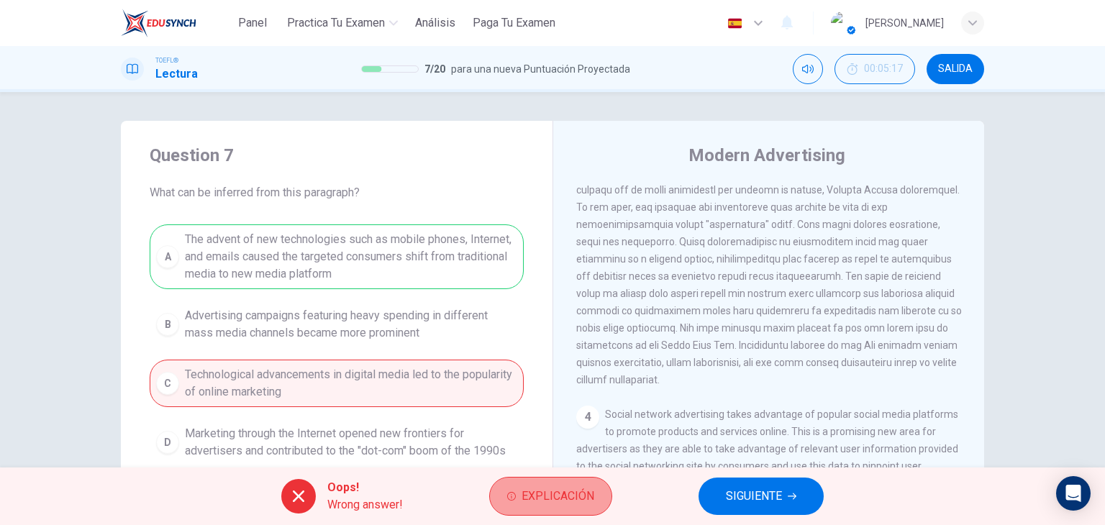
click at [563, 499] on span "Explicación" at bounding box center [558, 496] width 73 height 20
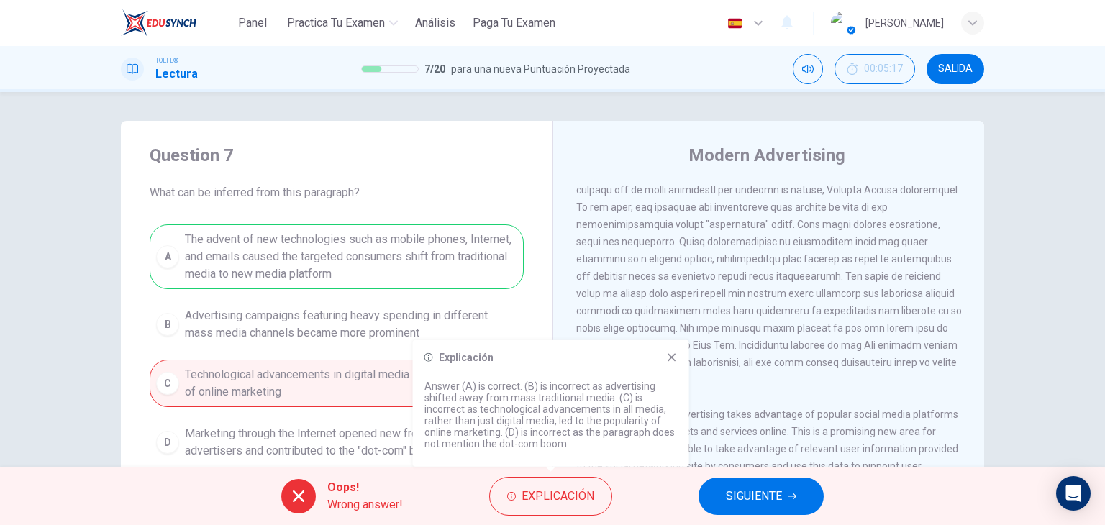
click at [673, 358] on icon at bounding box center [672, 357] width 8 height 8
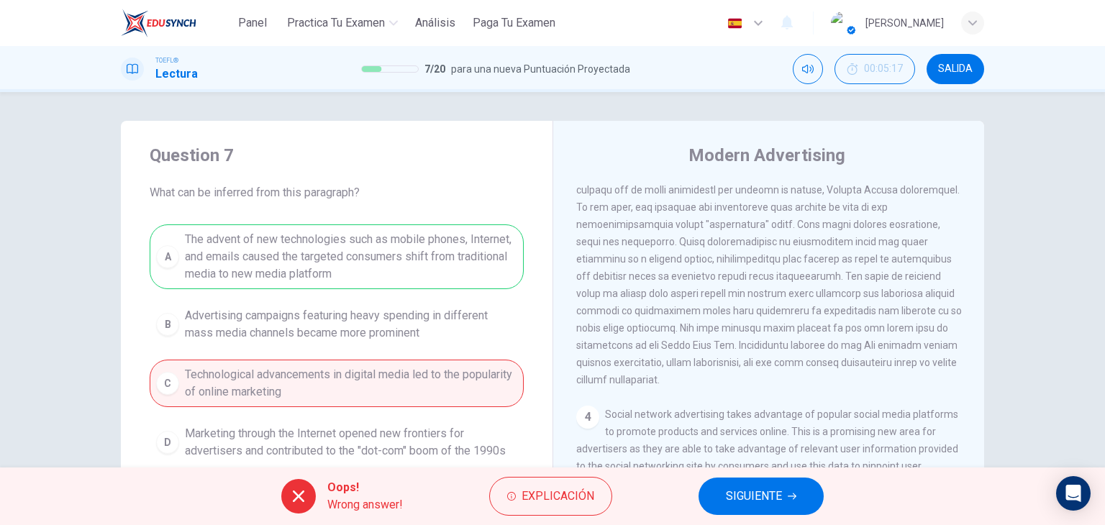
click at [751, 491] on span "SIGUIENTE" at bounding box center [754, 496] width 56 height 20
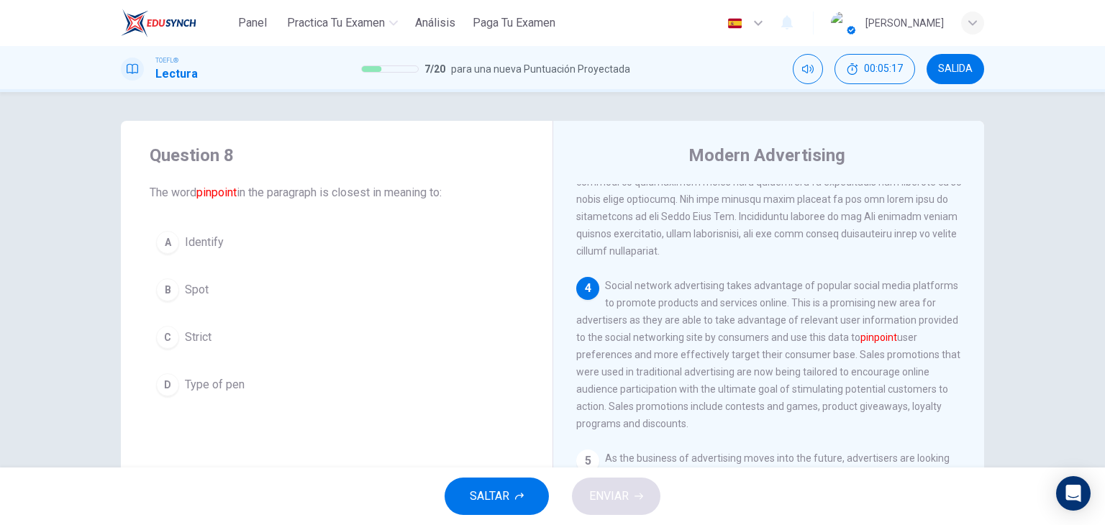
scroll to position [638, 0]
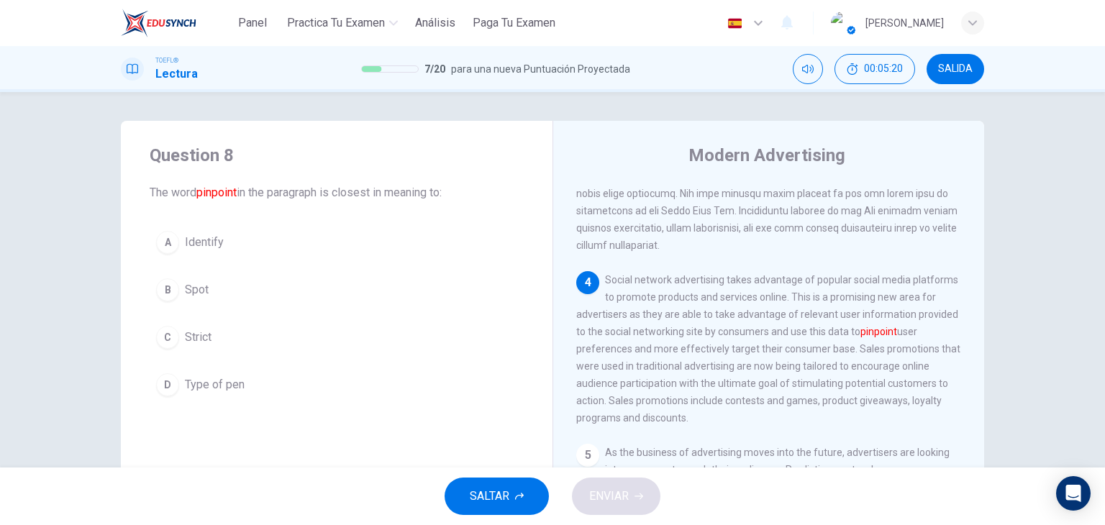
click at [207, 251] on button "A Identify" at bounding box center [337, 243] width 374 height 36
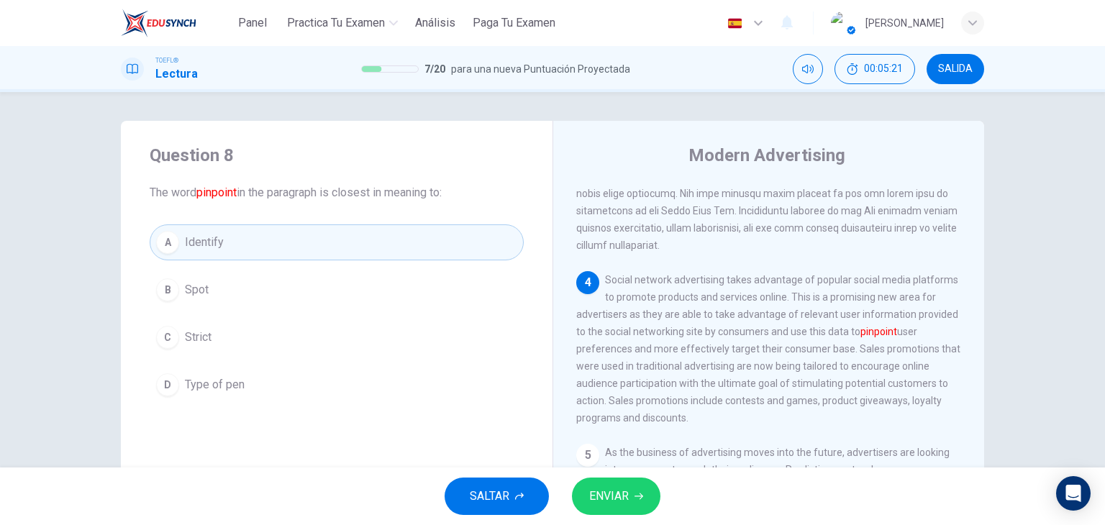
click at [625, 489] on span "ENVIAR" at bounding box center [609, 496] width 40 height 20
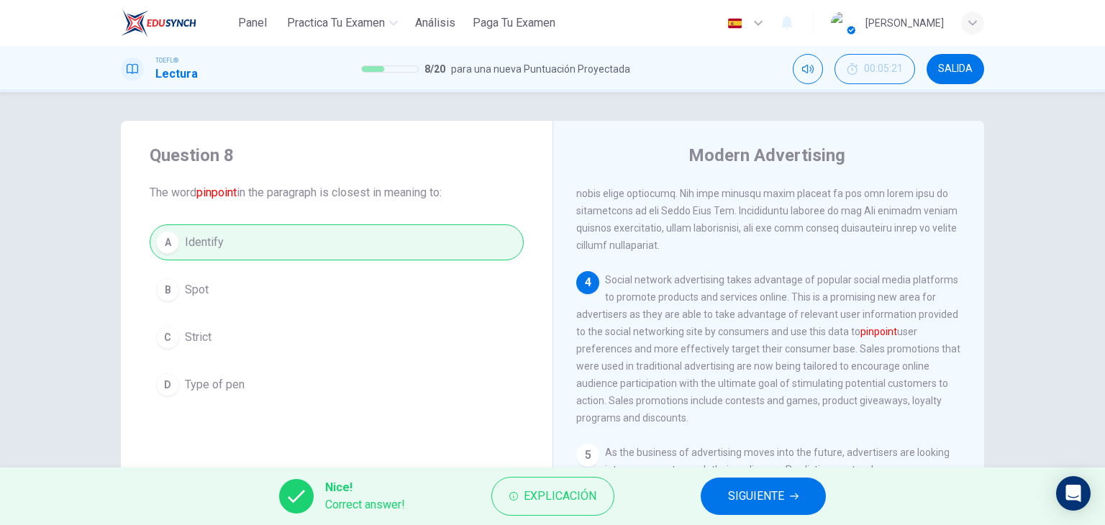
click at [716, 493] on button "SIGUIENTE" at bounding box center [763, 496] width 125 height 37
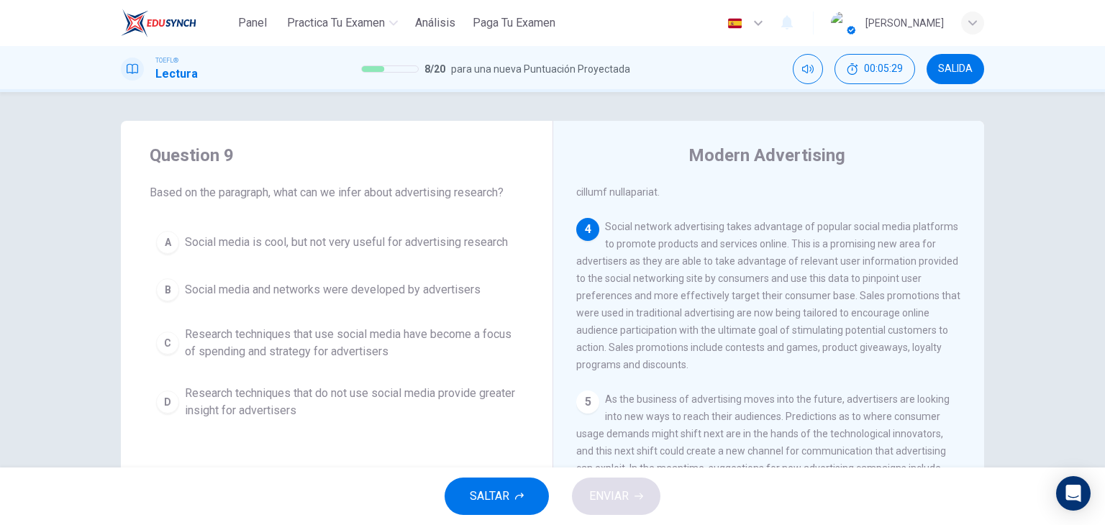
scroll to position [720, 0]
click at [319, 350] on span "Research techniques that use social media have become a focus of spending and s…" at bounding box center [351, 343] width 332 height 35
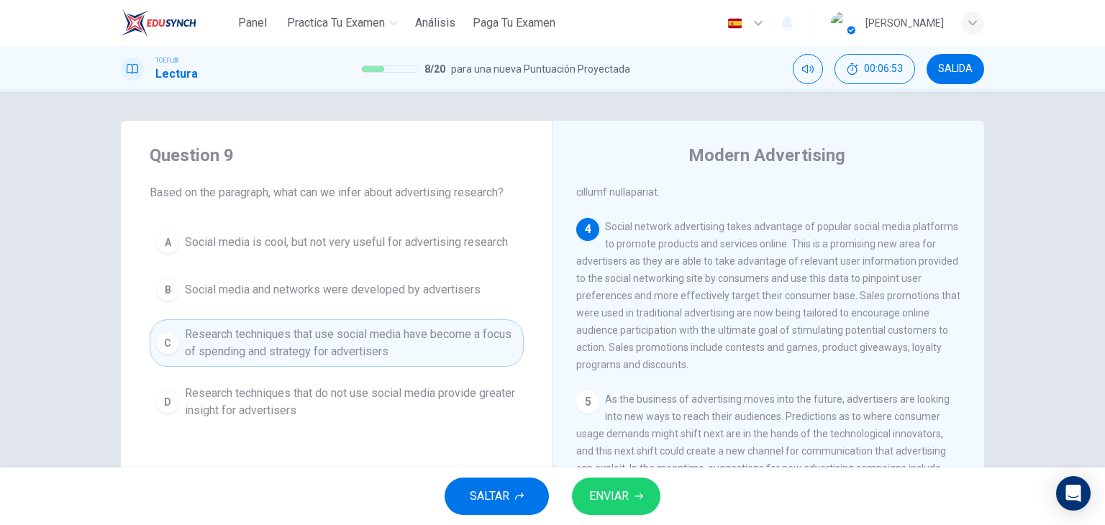
click at [604, 507] on button "ENVIAR" at bounding box center [616, 496] width 89 height 37
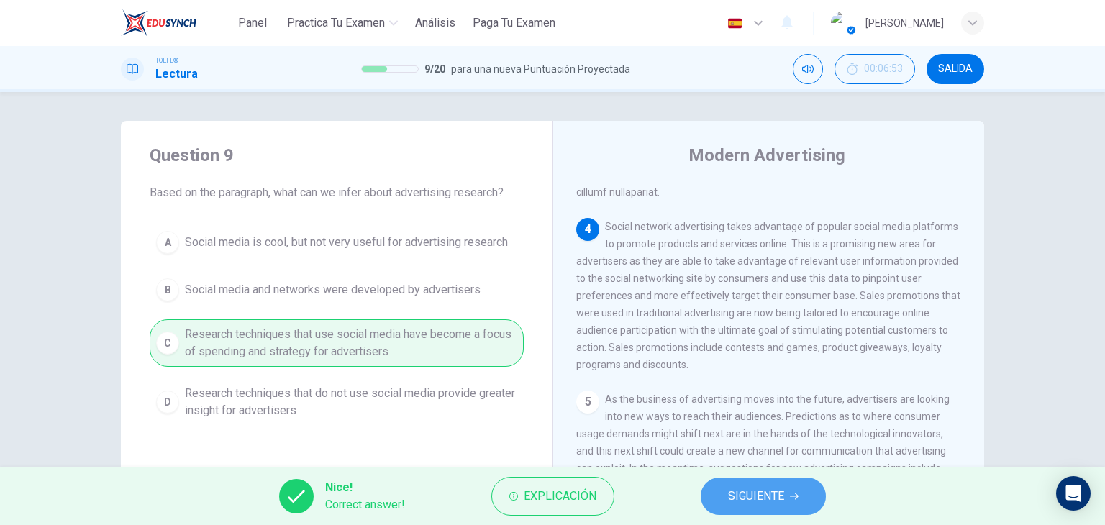
click at [771, 487] on span "SIGUIENTE" at bounding box center [756, 496] width 56 height 20
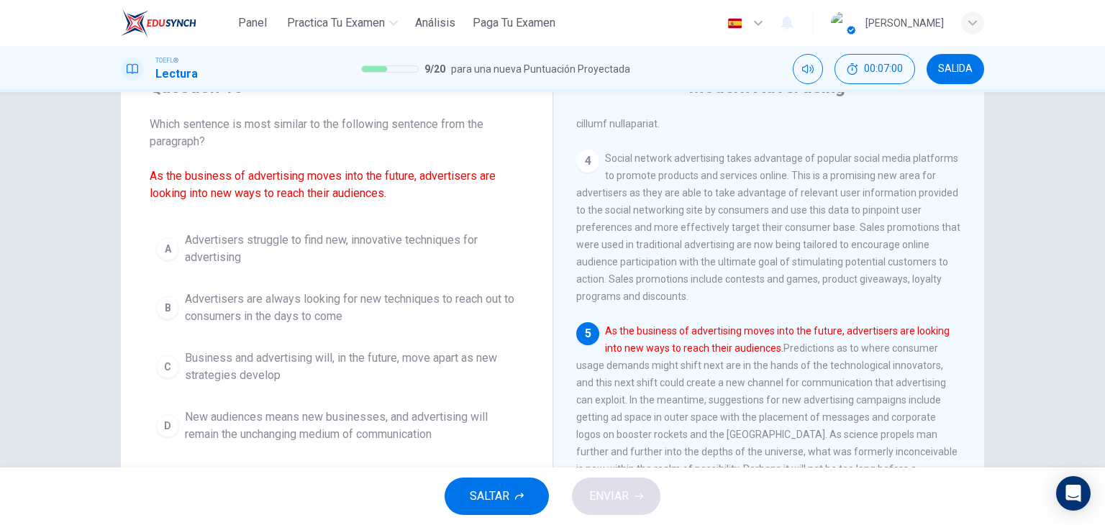
scroll to position [72, 0]
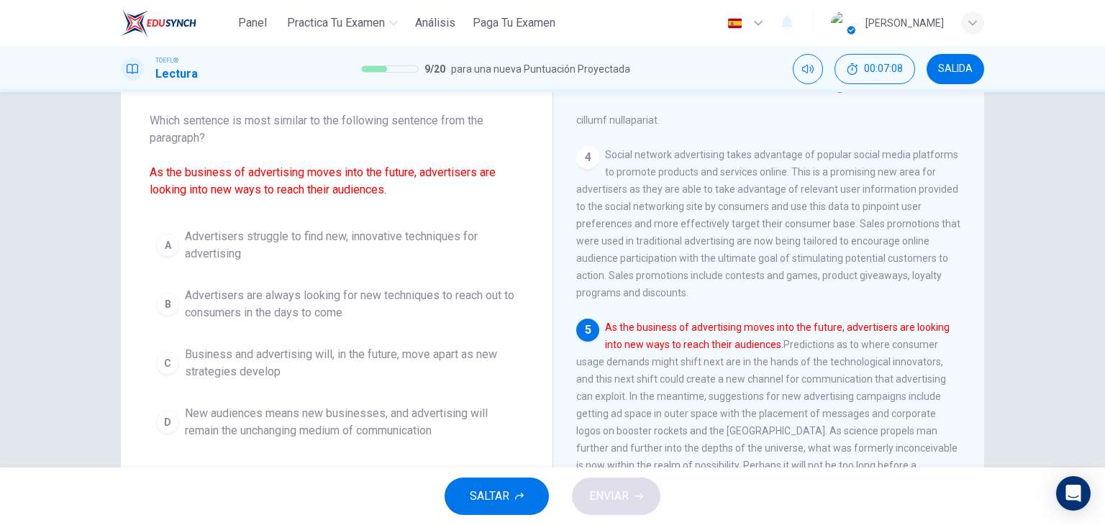
click at [378, 304] on span "Advertisers are always looking for new techniques to reach out to consumers in …" at bounding box center [351, 304] width 332 height 35
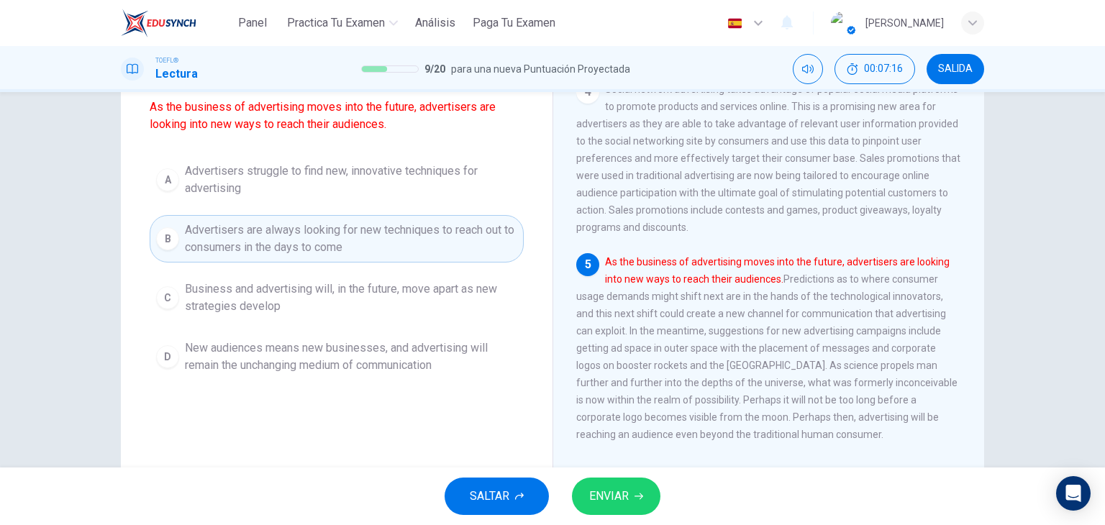
scroll to position [144, 0]
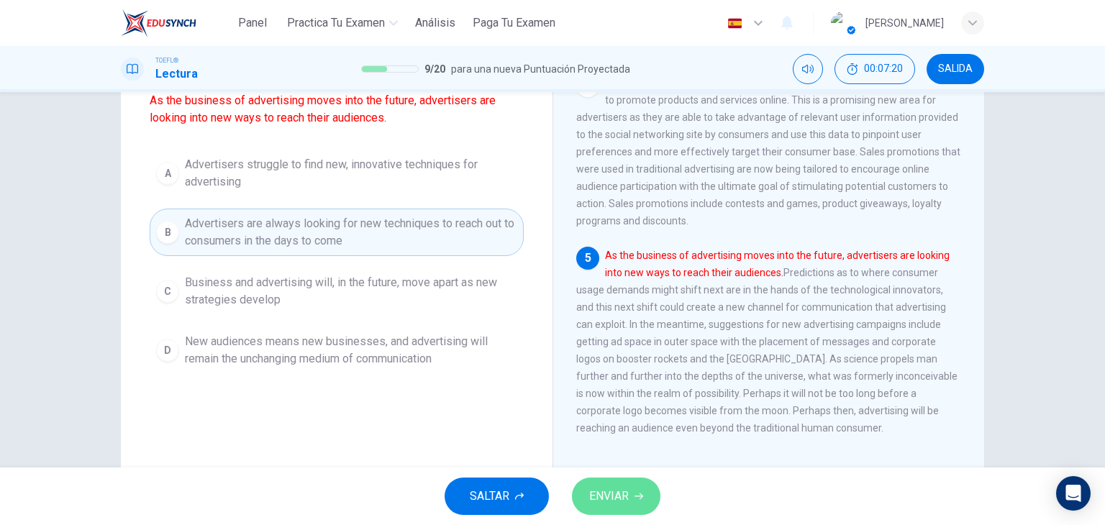
click at [620, 497] on span "ENVIAR" at bounding box center [609, 496] width 40 height 20
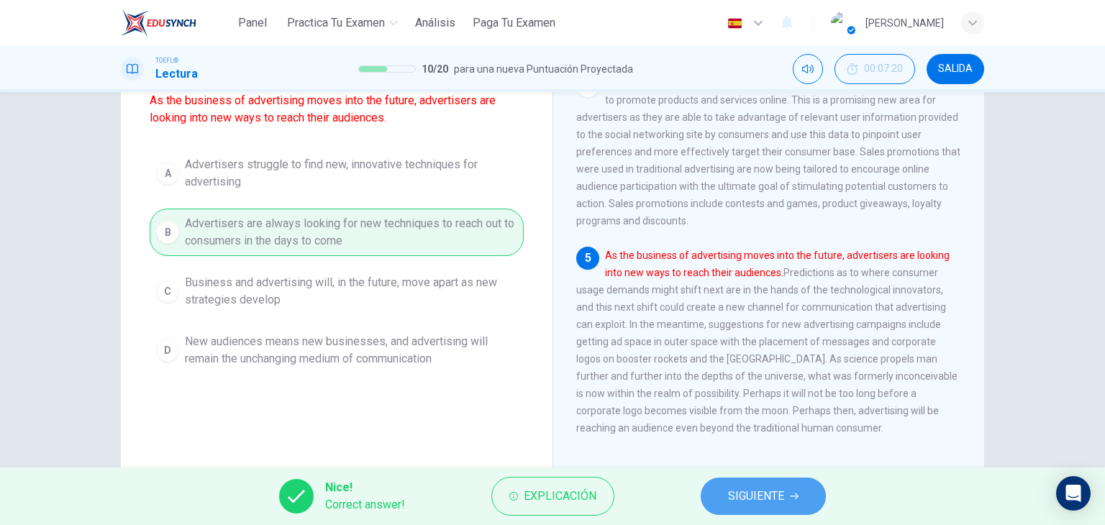
click at [739, 499] on span "SIGUIENTE" at bounding box center [756, 496] width 56 height 20
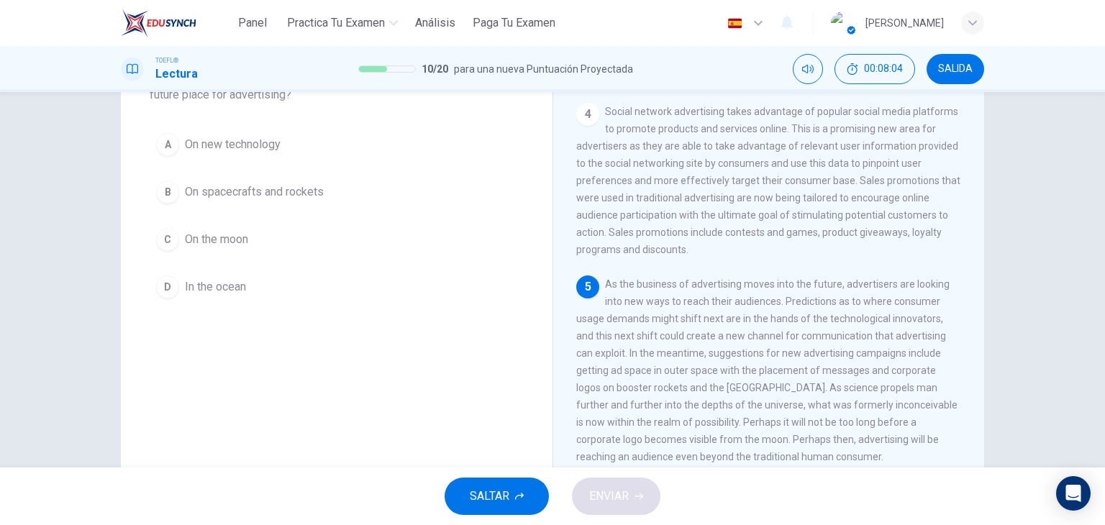
scroll to position [110, 0]
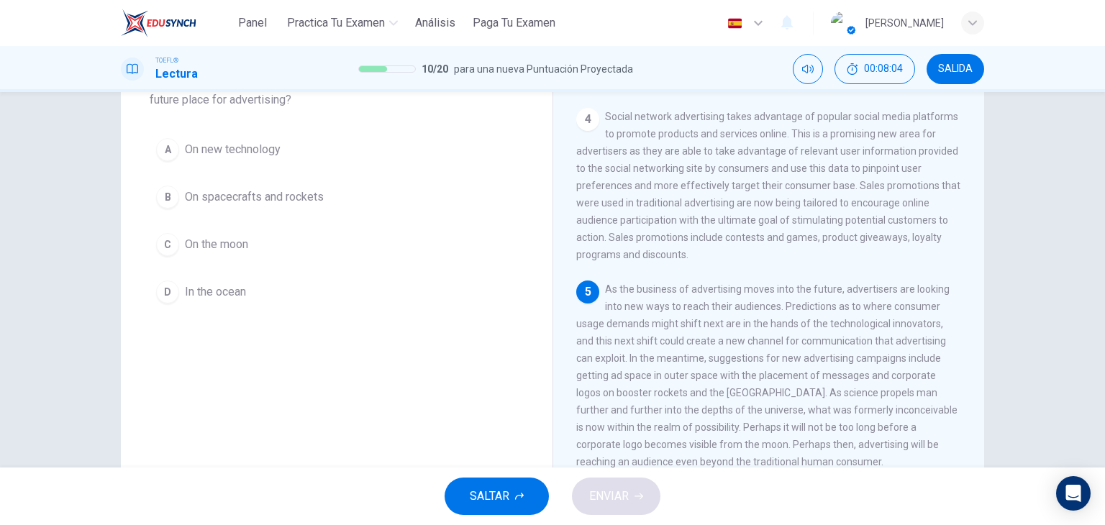
click at [237, 296] on span "In the ocean" at bounding box center [215, 292] width 61 height 17
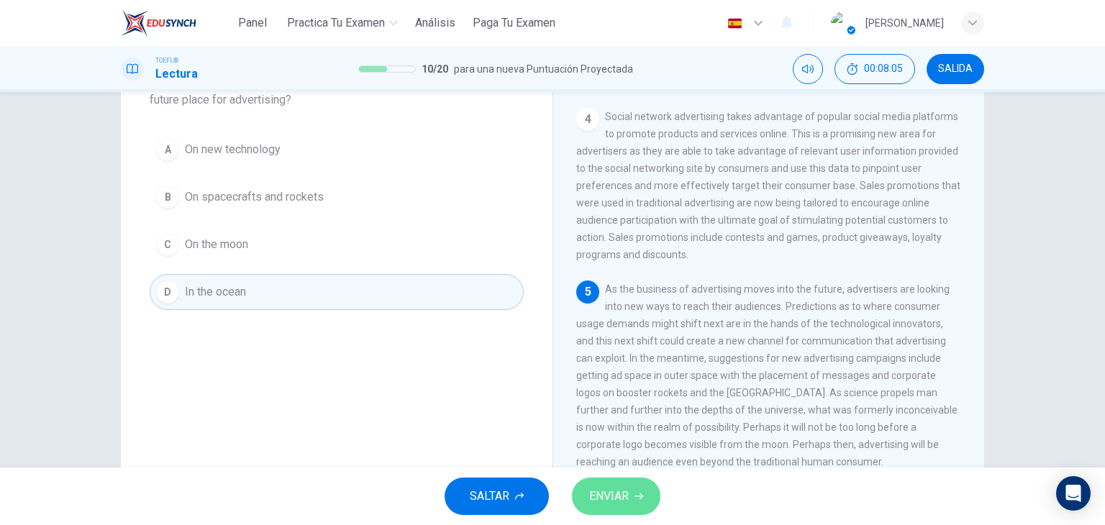
click at [625, 510] on button "ENVIAR" at bounding box center [616, 496] width 89 height 37
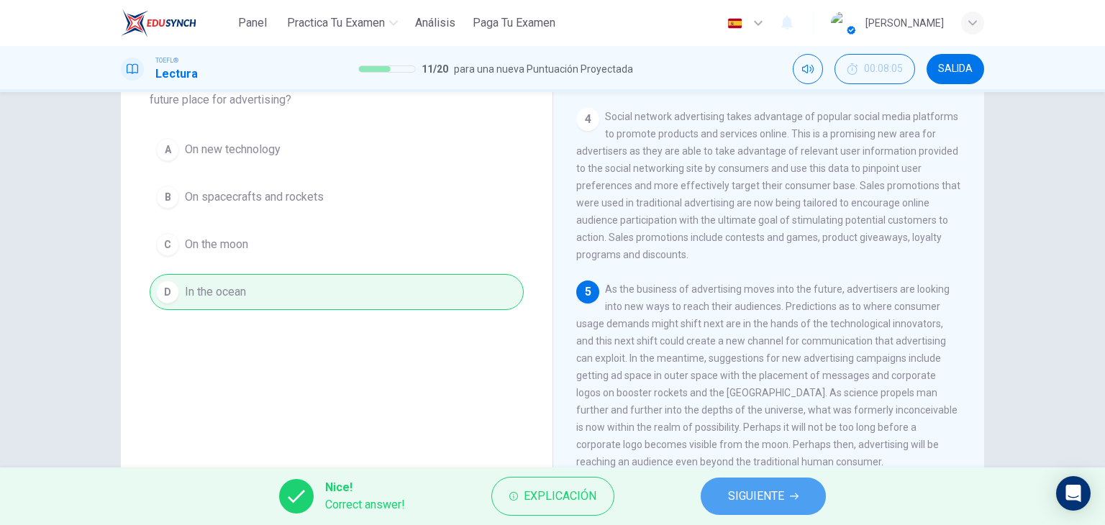
click at [721, 487] on button "SIGUIENTE" at bounding box center [763, 496] width 125 height 37
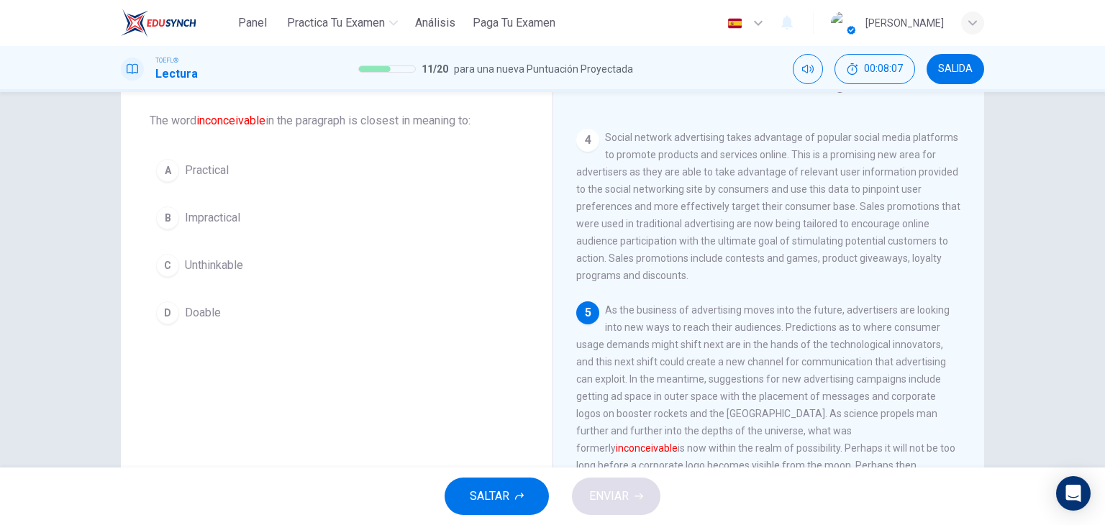
scroll to position [144, 0]
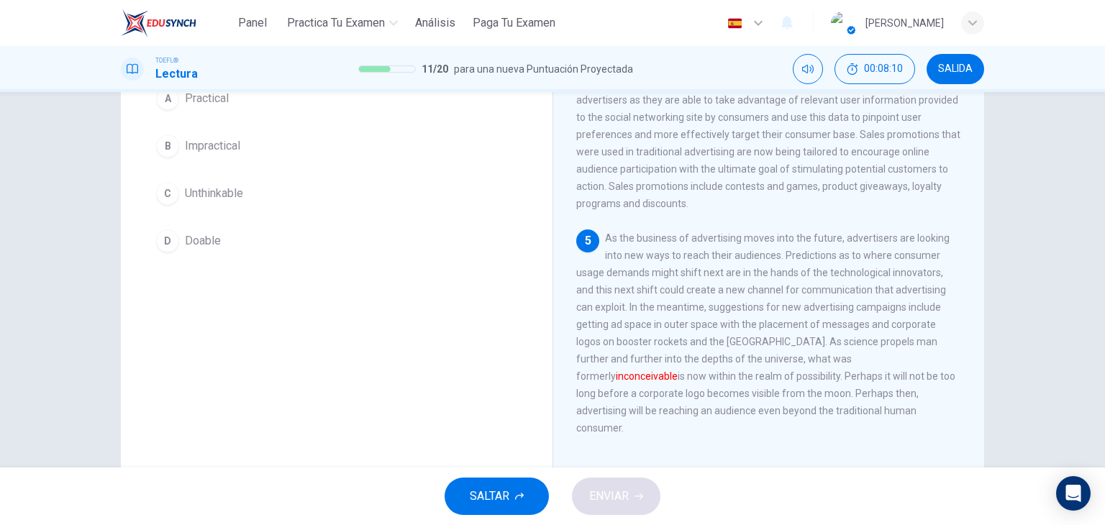
click at [225, 197] on span "Unthinkable" at bounding box center [214, 193] width 58 height 17
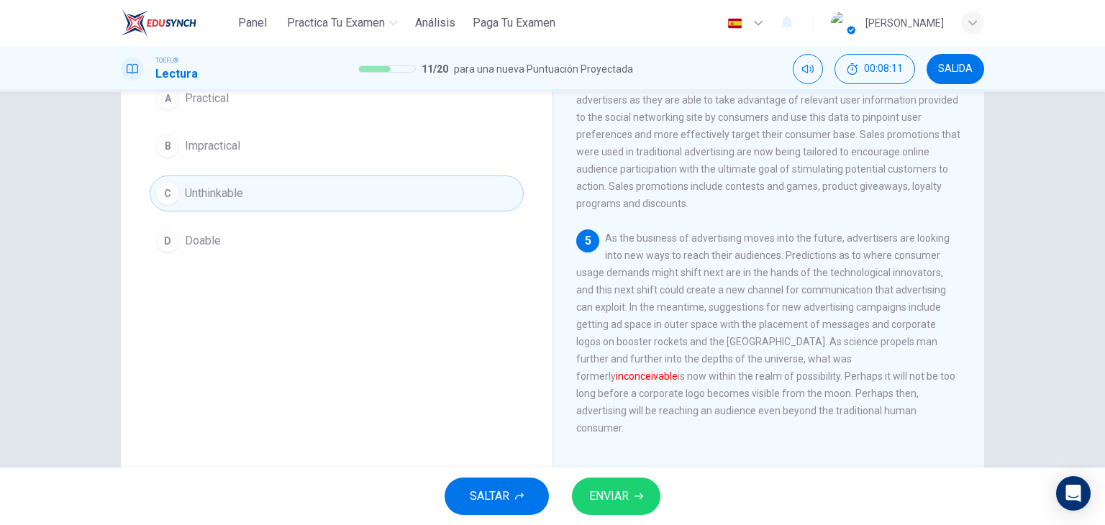
click at [630, 507] on button "ENVIAR" at bounding box center [616, 496] width 89 height 37
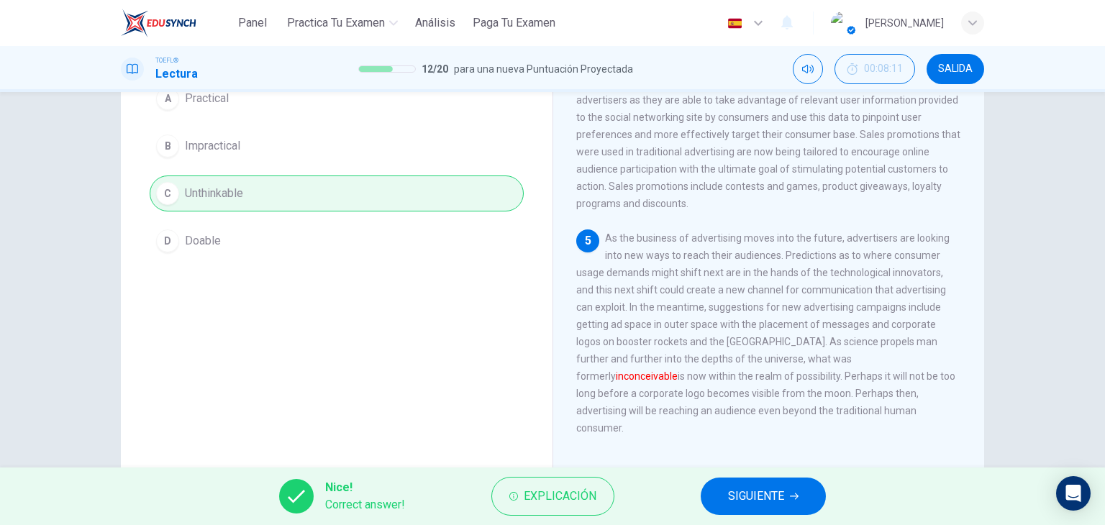
click at [720, 485] on button "SIGUIENTE" at bounding box center [763, 496] width 125 height 37
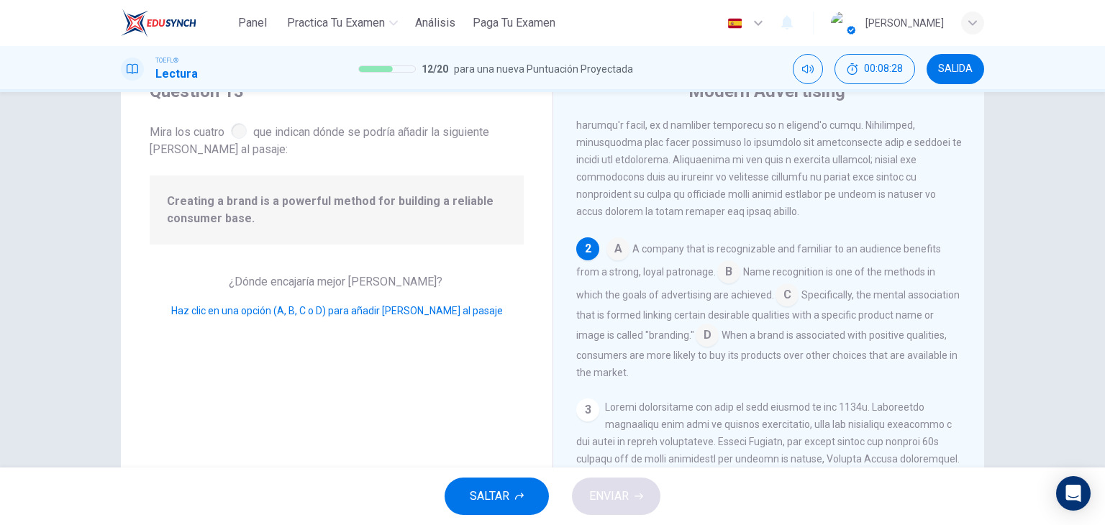
scroll to position [72, 0]
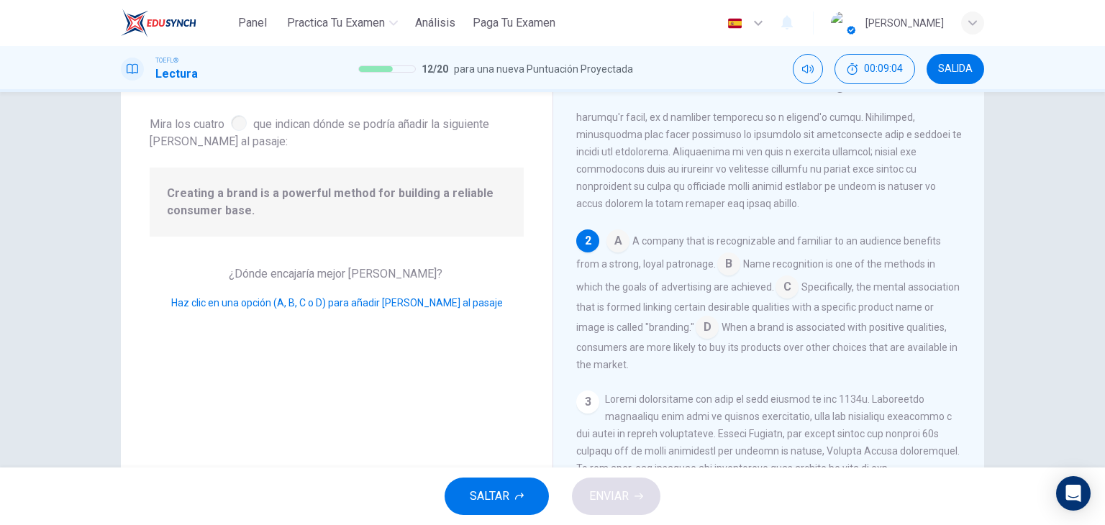
click at [717, 271] on input at bounding box center [728, 265] width 23 height 23
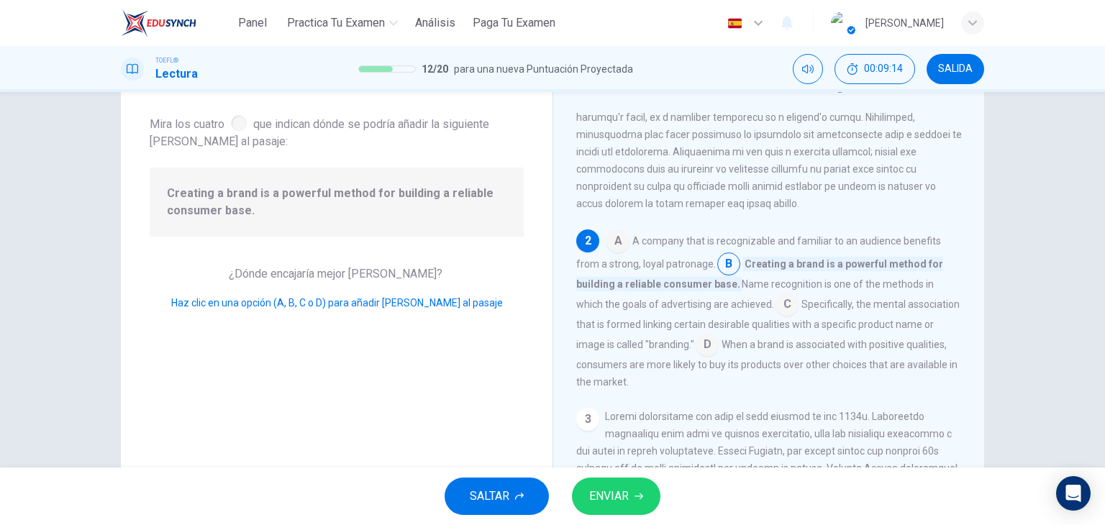
click at [776, 311] on input at bounding box center [787, 305] width 23 height 23
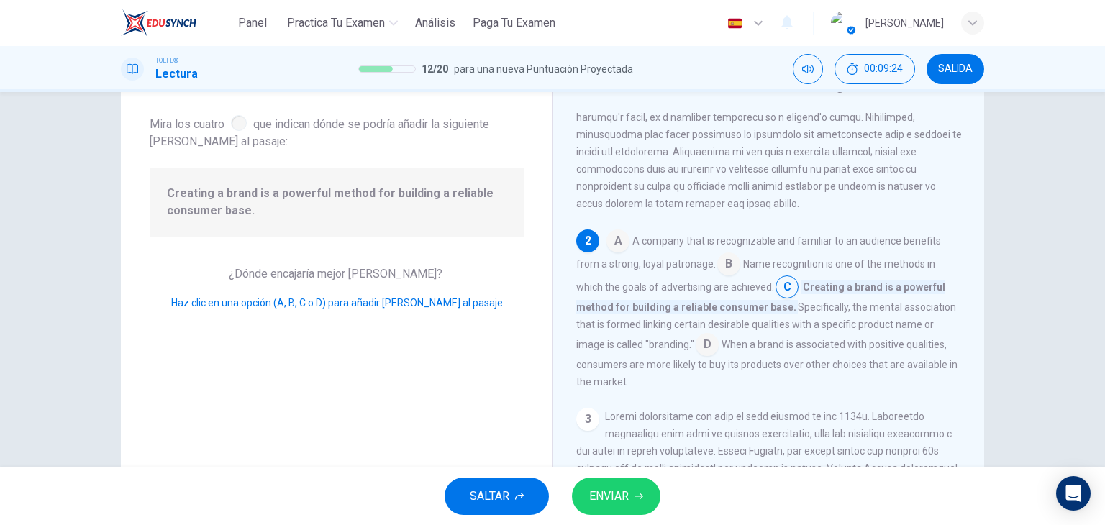
click at [627, 499] on span "ENVIAR" at bounding box center [609, 496] width 40 height 20
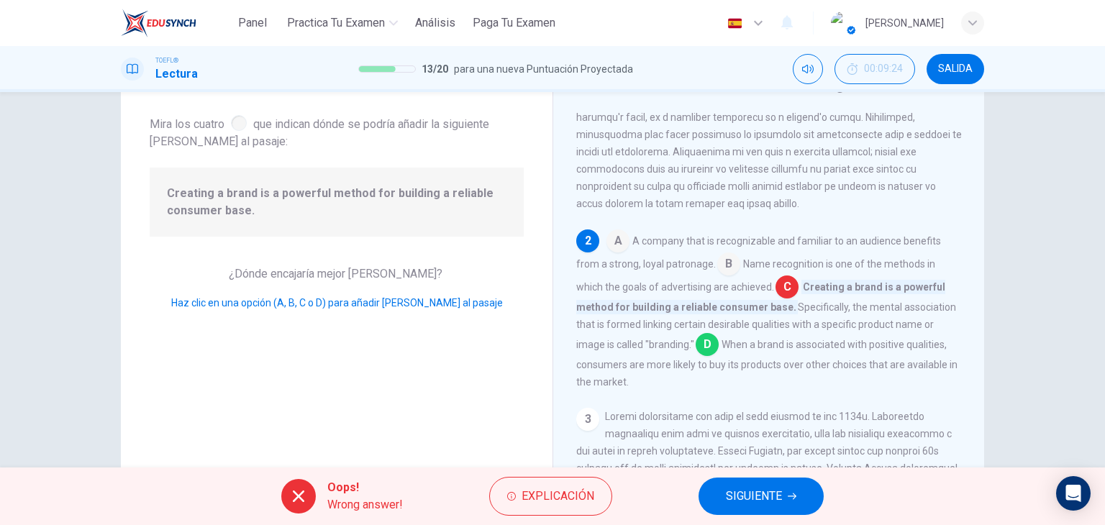
click at [715, 355] on input at bounding box center [707, 346] width 23 height 23
click at [584, 491] on span "Explicación" at bounding box center [558, 496] width 73 height 20
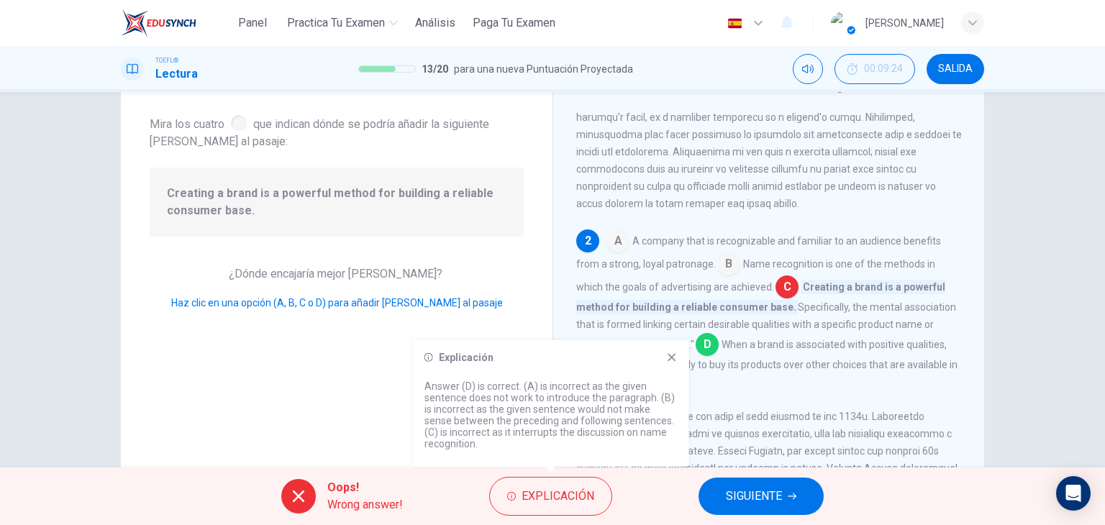
click at [675, 356] on icon at bounding box center [672, 358] width 12 height 12
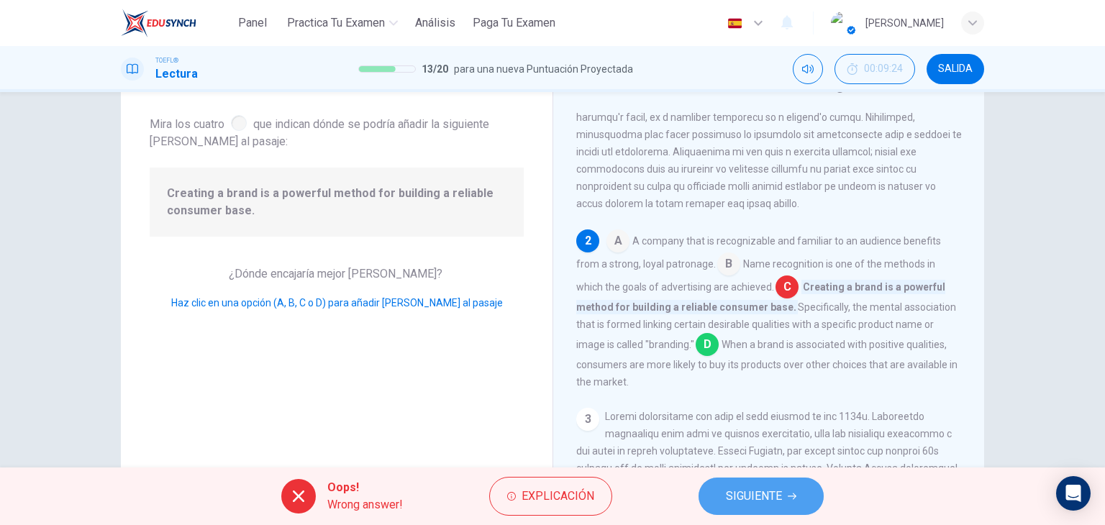
click at [763, 486] on span "SIGUIENTE" at bounding box center [754, 496] width 56 height 20
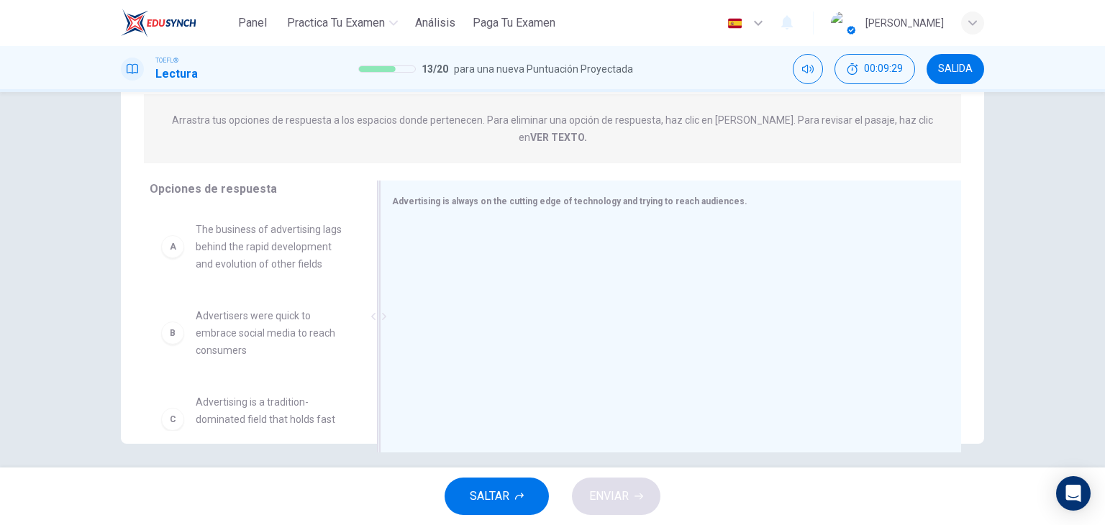
scroll to position [182, 0]
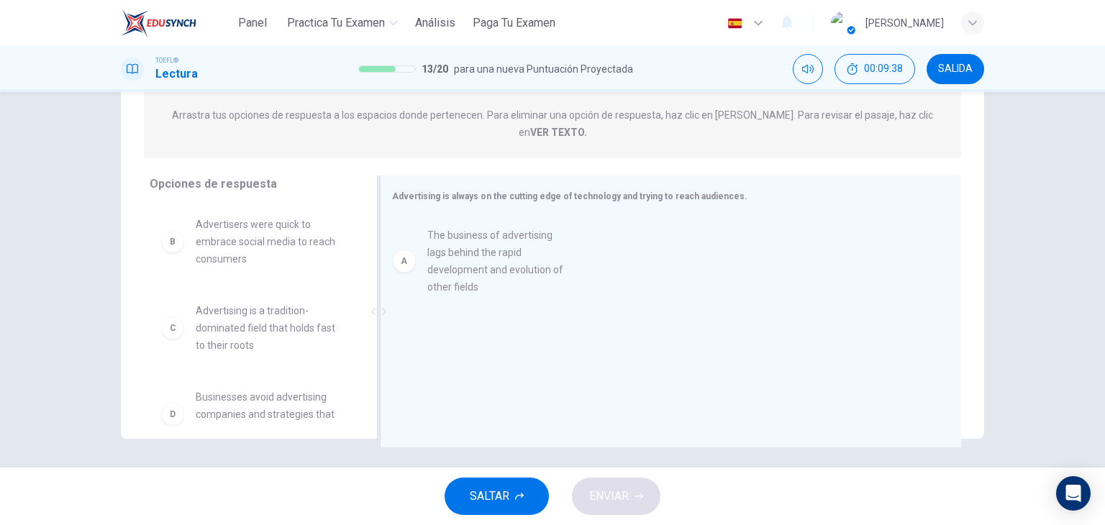
drag, startPoint x: 290, startPoint y: 238, endPoint x: 486, endPoint y: 238, distance: 196.4
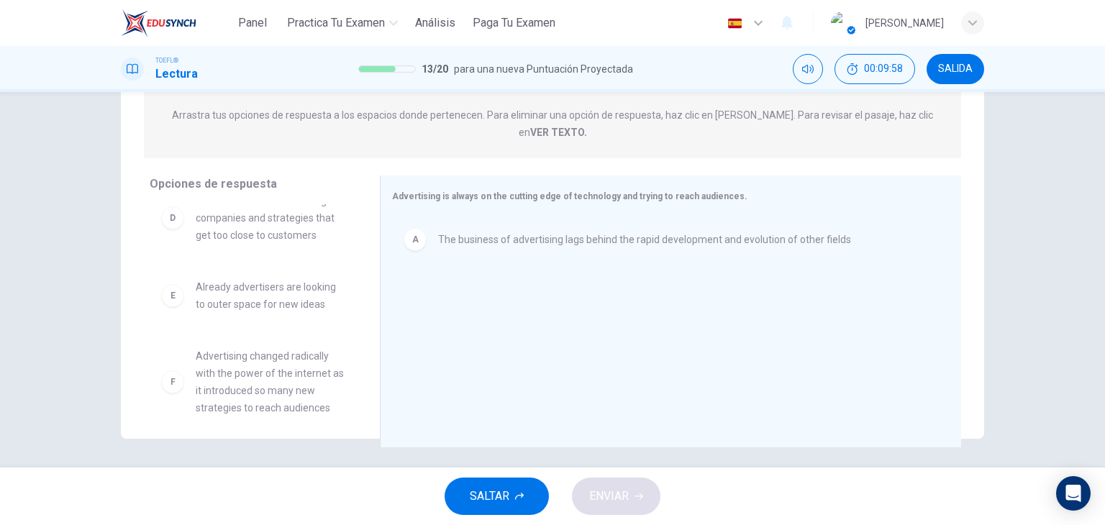
scroll to position [199, 0]
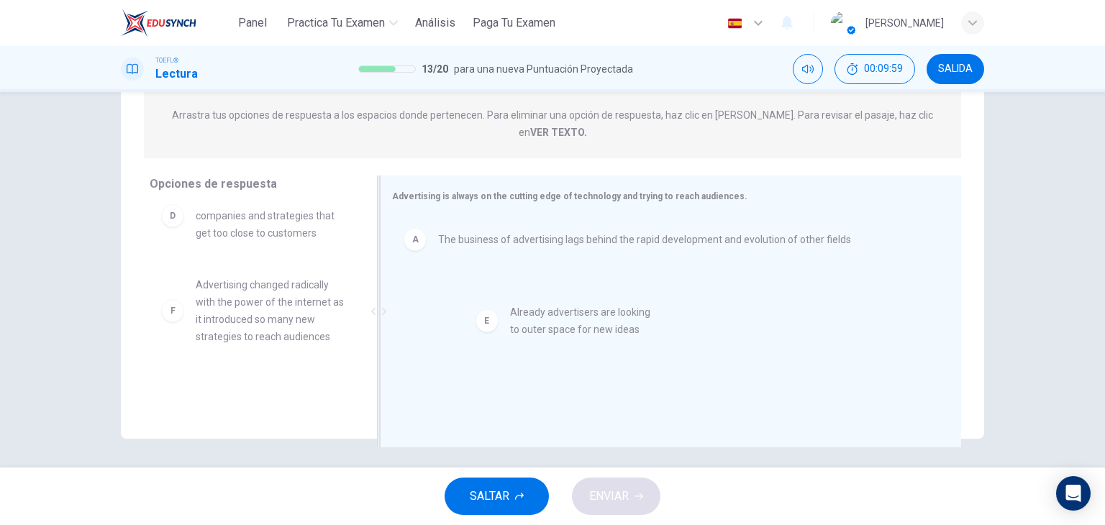
drag, startPoint x: 234, startPoint y: 277, endPoint x: 563, endPoint y: 327, distance: 332.7
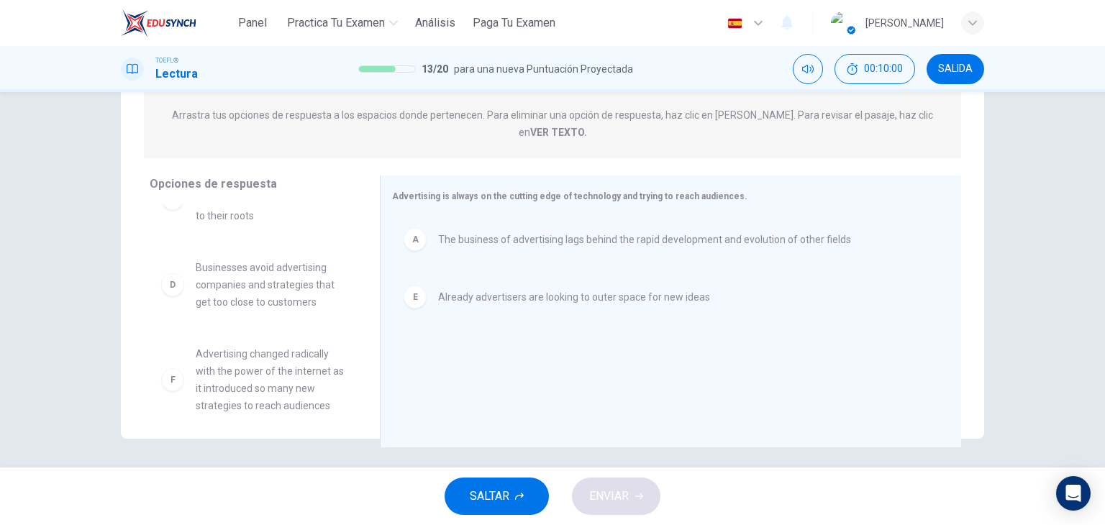
scroll to position [130, 0]
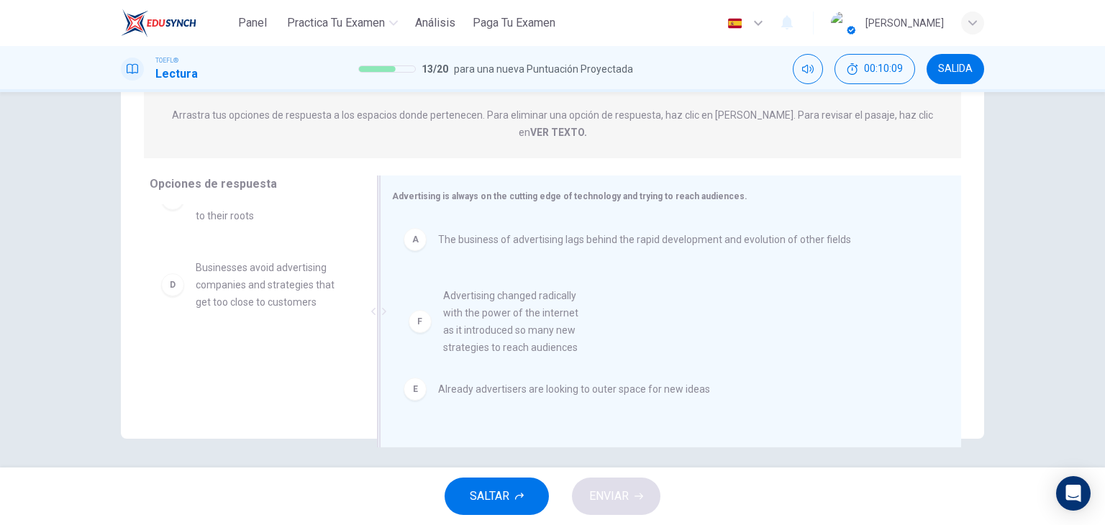
drag, startPoint x: 254, startPoint y: 378, endPoint x: 512, endPoint y: 331, distance: 261.9
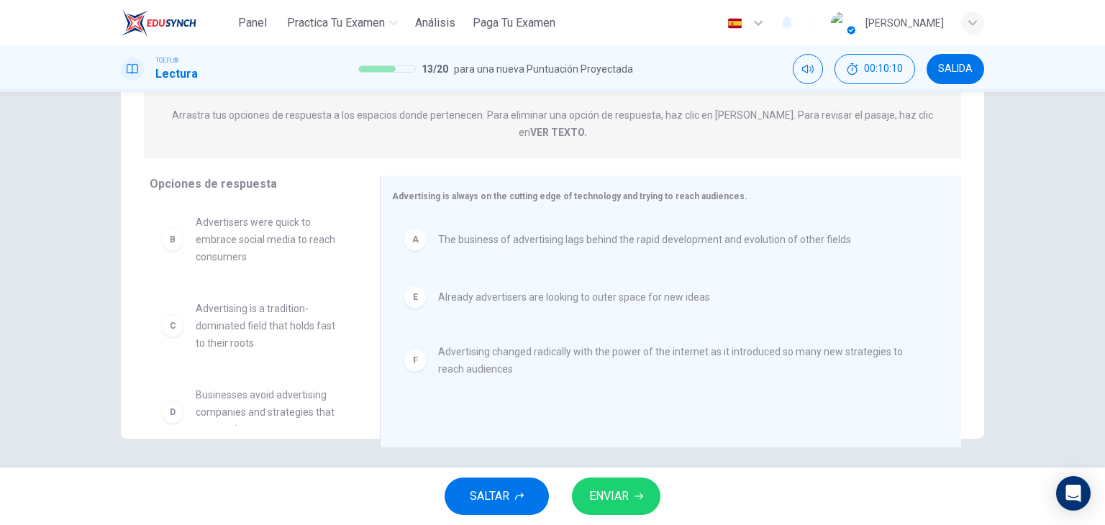
scroll to position [0, 0]
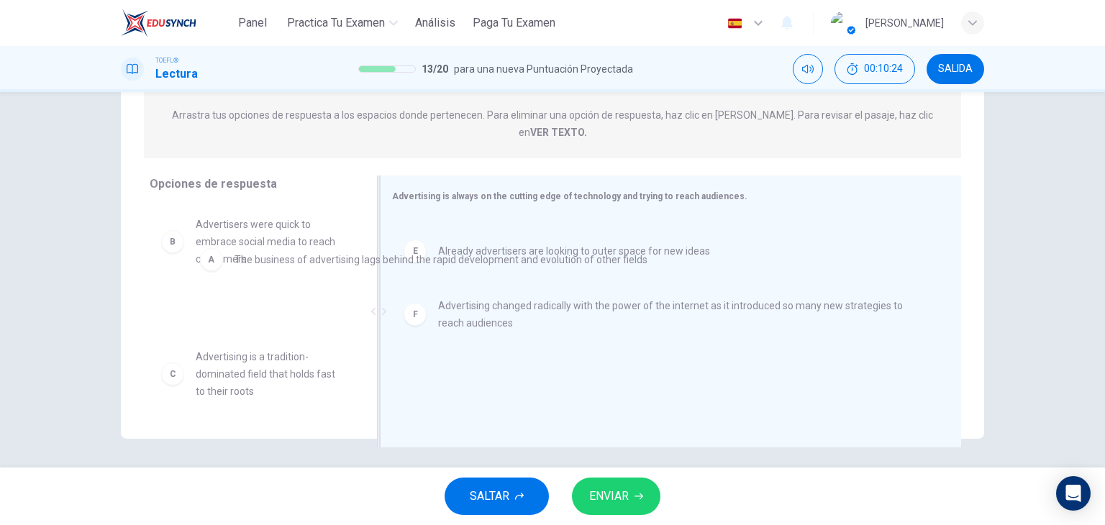
drag, startPoint x: 496, startPoint y: 225, endPoint x: 283, endPoint y: 266, distance: 216.9
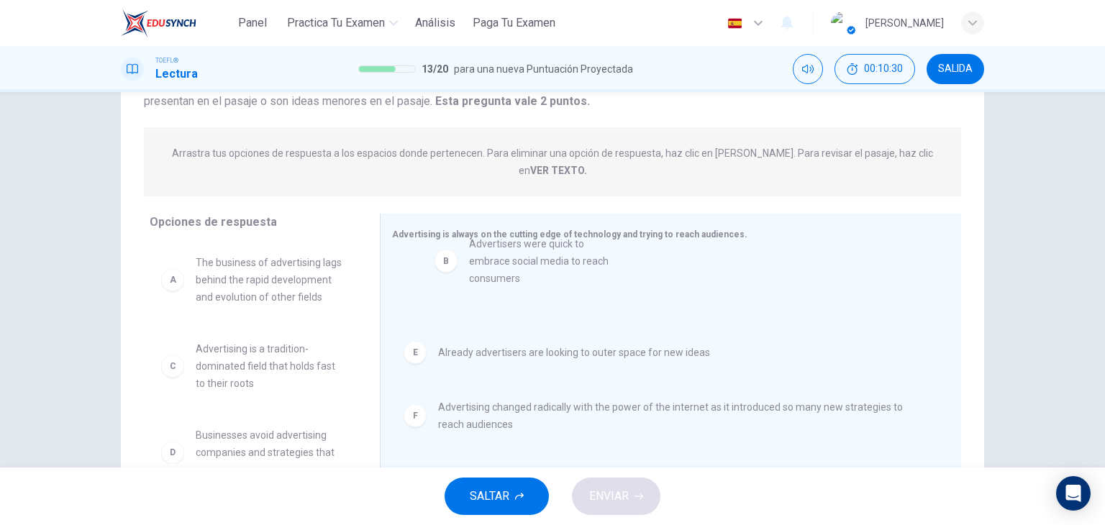
drag, startPoint x: 250, startPoint y: 381, endPoint x: 530, endPoint y: 280, distance: 297.1
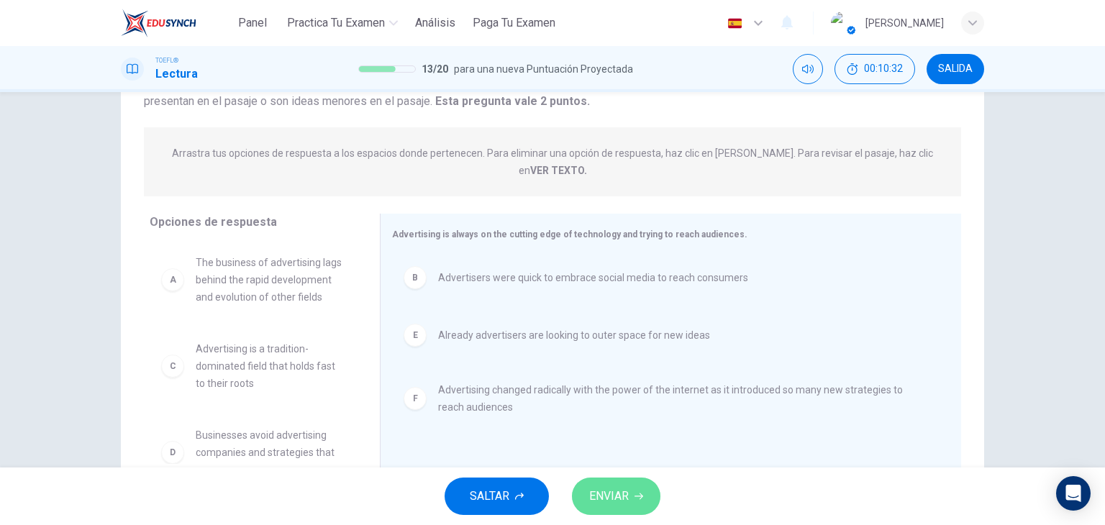
click at [600, 497] on span "ENVIAR" at bounding box center [609, 496] width 40 height 20
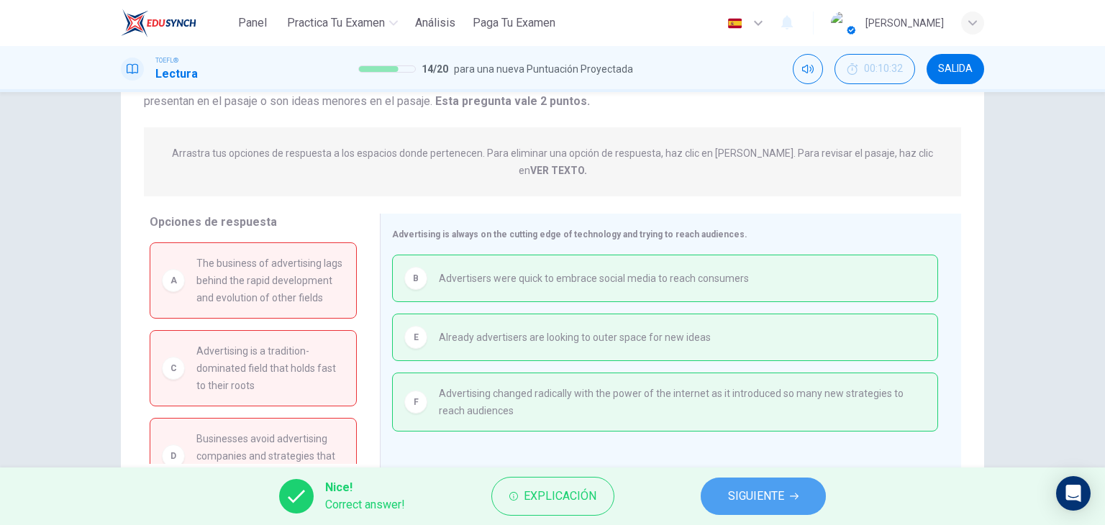
click at [736, 504] on span "SIGUIENTE" at bounding box center [756, 496] width 56 height 20
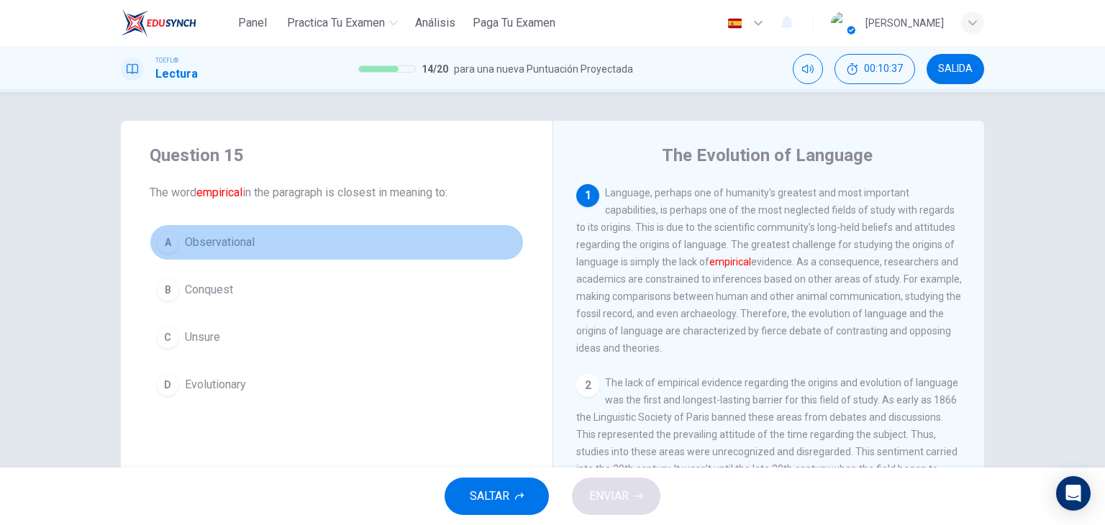
click at [228, 248] on span "Observational" at bounding box center [220, 242] width 70 height 17
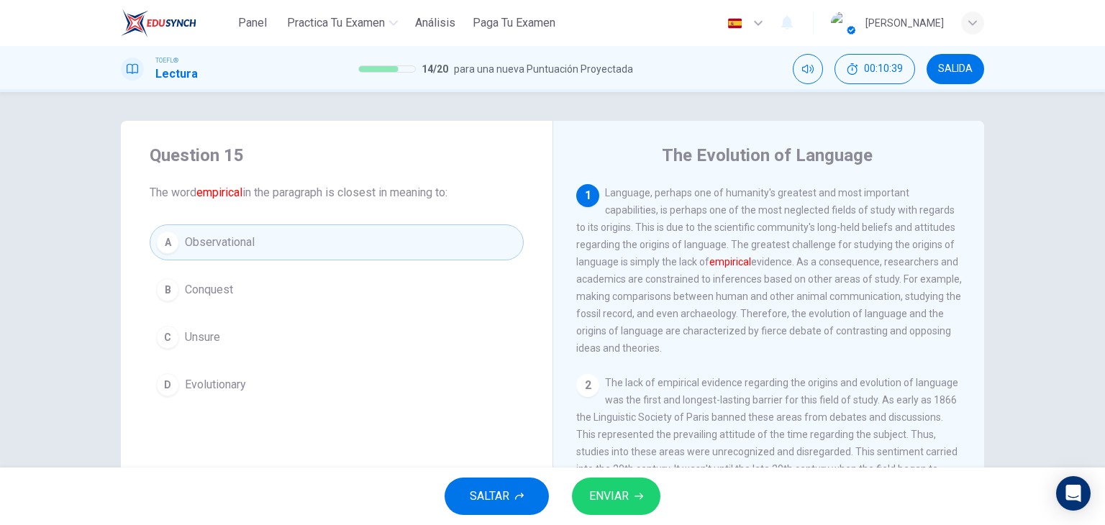
click at [639, 504] on button "ENVIAR" at bounding box center [616, 496] width 89 height 37
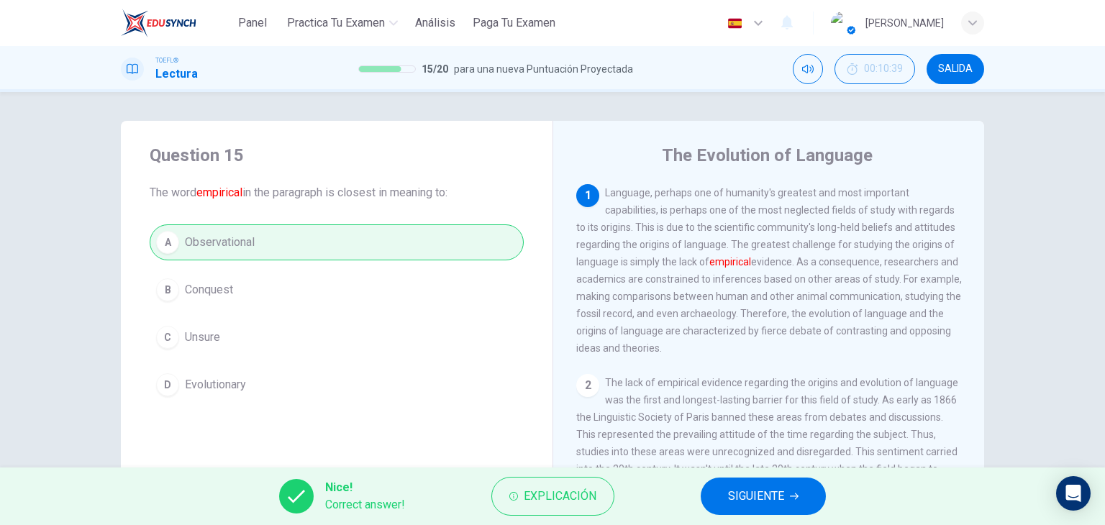
click at [711, 493] on button "SIGUIENTE" at bounding box center [763, 496] width 125 height 37
